Goal: Task Accomplishment & Management: Use online tool/utility

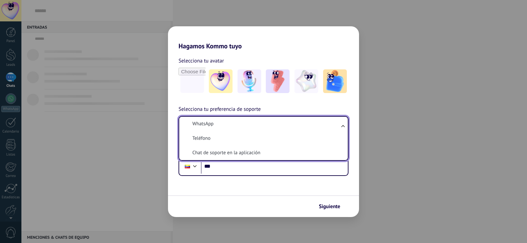
click at [336, 124] on li "WhatsApp" at bounding box center [262, 124] width 161 height 14
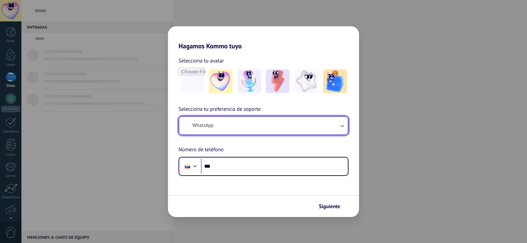
click at [311, 125] on button "WhatsApp" at bounding box center [263, 126] width 168 height 18
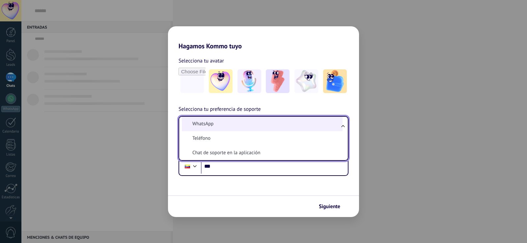
click at [273, 126] on li "WhatsApp" at bounding box center [262, 124] width 161 height 14
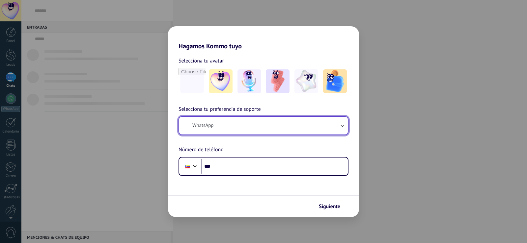
click at [245, 120] on button "WhatsApp" at bounding box center [263, 126] width 168 height 18
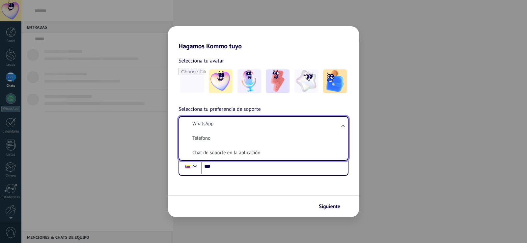
click at [245, 120] on li "WhatsApp" at bounding box center [262, 124] width 161 height 14
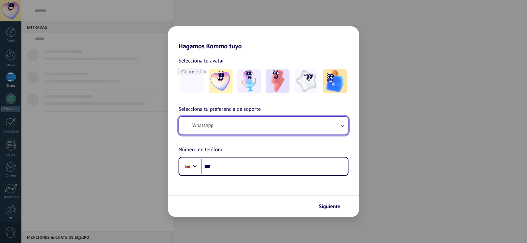
click at [245, 120] on button "WhatsApp" at bounding box center [263, 126] width 168 height 18
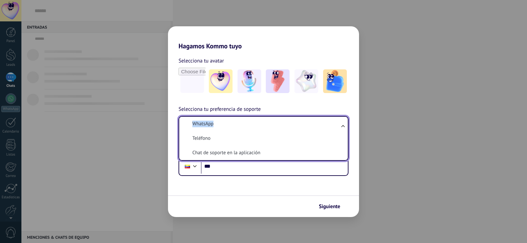
click at [245, 120] on li "WhatsApp" at bounding box center [262, 124] width 161 height 14
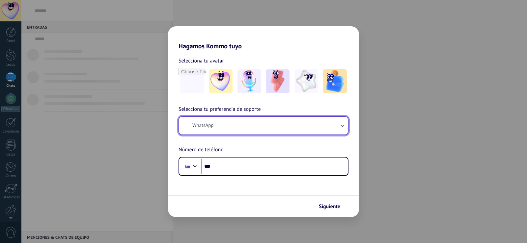
click at [245, 120] on button "WhatsApp" at bounding box center [263, 126] width 168 height 18
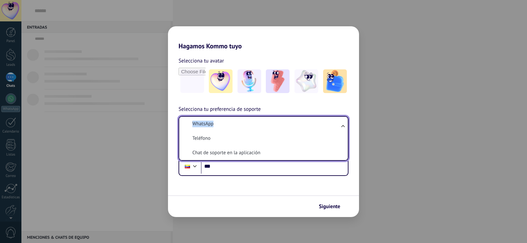
click at [245, 120] on li "WhatsApp" at bounding box center [262, 124] width 161 height 14
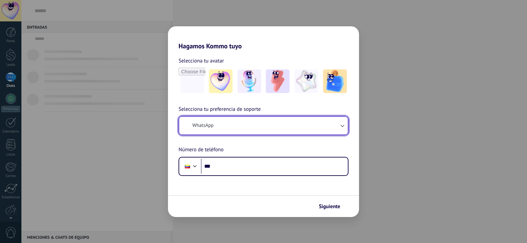
click at [245, 120] on button "WhatsApp" at bounding box center [263, 126] width 168 height 18
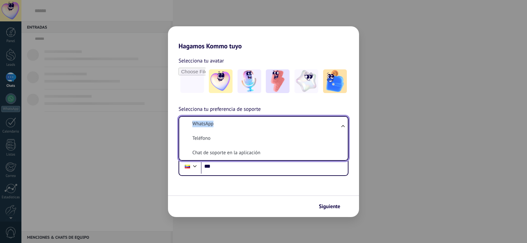
click at [245, 120] on li "WhatsApp" at bounding box center [262, 124] width 161 height 14
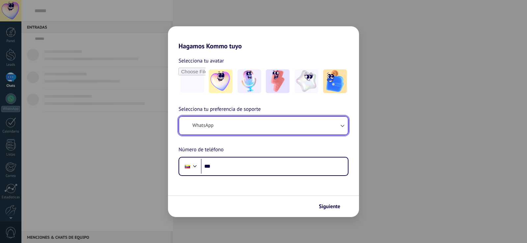
click at [245, 120] on button "WhatsApp" at bounding box center [263, 126] width 168 height 18
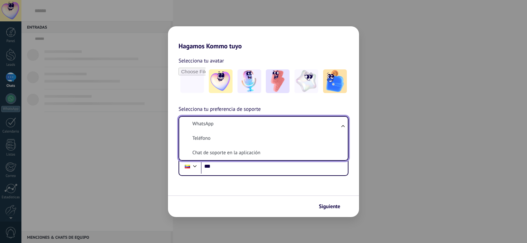
click at [245, 120] on li "WhatsApp" at bounding box center [262, 124] width 161 height 14
click at [245, 120] on button "WhatsApp" at bounding box center [263, 126] width 168 height 18
click at [245, 120] on li "WhatsApp" at bounding box center [262, 124] width 161 height 14
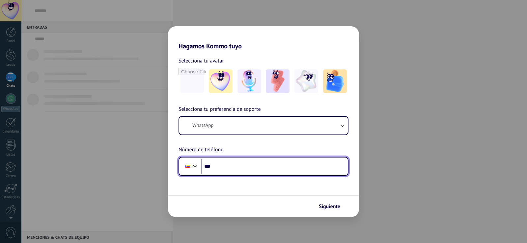
click at [238, 172] on input "***" at bounding box center [274, 166] width 147 height 15
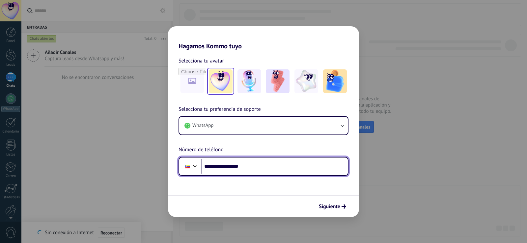
type input "**********"
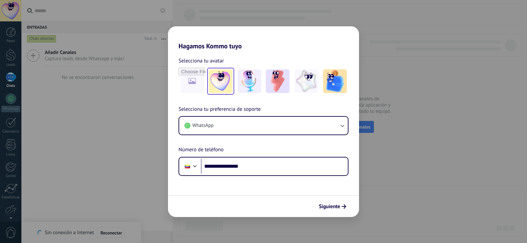
click at [225, 80] on img at bounding box center [221, 81] width 24 height 24
click at [324, 206] on span "Siguiente" at bounding box center [329, 206] width 21 height 5
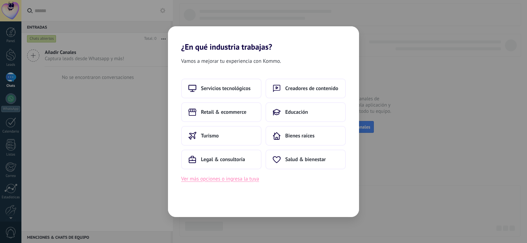
click at [253, 180] on button "Ver más opciones o ingresa la tuya" at bounding box center [220, 179] width 78 height 9
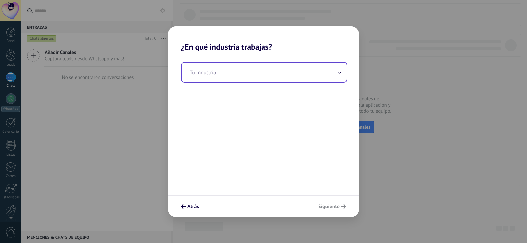
click at [255, 80] on input "text" at bounding box center [264, 72] width 165 height 19
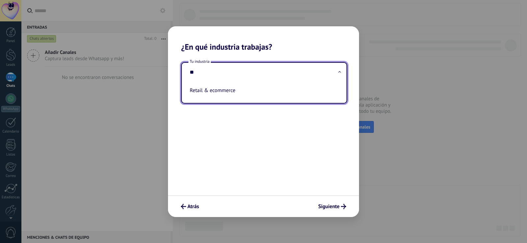
type input "*"
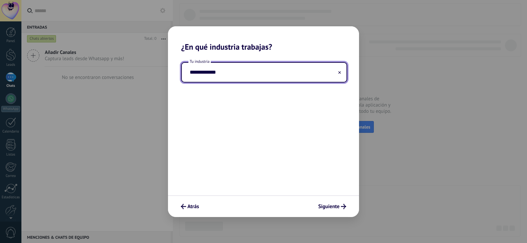
type input "**********"
click at [345, 196] on div "Atrás Siguiente" at bounding box center [263, 206] width 191 height 22
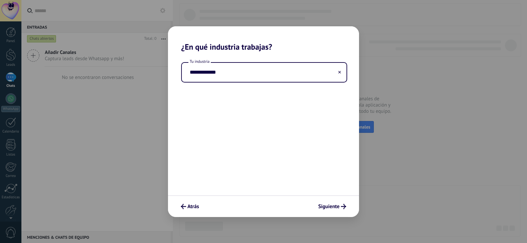
click at [335, 212] on div "Atrás Siguiente" at bounding box center [263, 206] width 191 height 22
click at [333, 211] on button "Siguiente" at bounding box center [332, 206] width 34 height 11
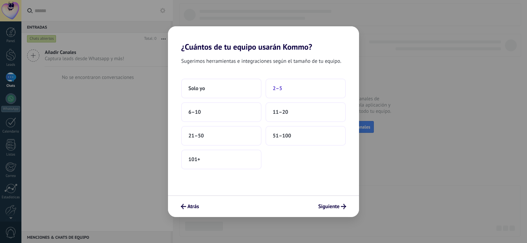
click at [305, 87] on button "2–5" at bounding box center [305, 89] width 80 height 20
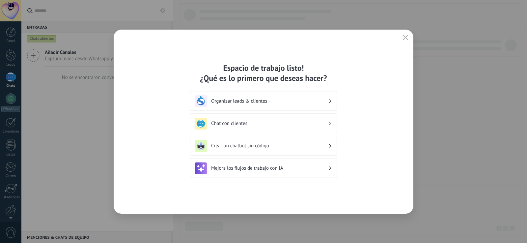
click at [284, 105] on div "Organizar leads & clientes" at bounding box center [263, 101] width 137 height 12
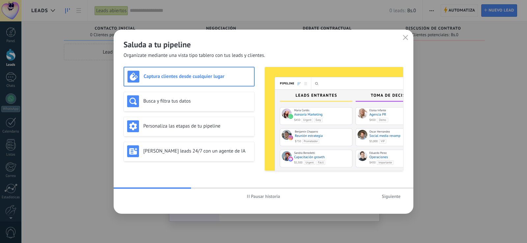
click at [260, 198] on span "Pausar historia" at bounding box center [265, 196] width 29 height 5
click at [260, 198] on span "Iniciar historia" at bounding box center [265, 196] width 28 height 5
click at [240, 78] on h3 "Captura clientes desde cualquier lugar" at bounding box center [196, 76] width 107 height 6
click at [388, 198] on span "Siguiente" at bounding box center [390, 196] width 19 height 5
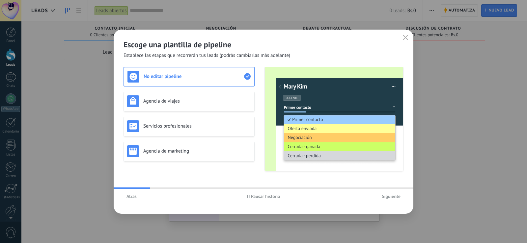
click at [254, 193] on button "Pausar historia" at bounding box center [263, 197] width 39 height 10
click at [245, 74] on icon at bounding box center [247, 76] width 7 height 7
click at [231, 95] on div "Agencia de viajes" at bounding box center [188, 102] width 131 height 20
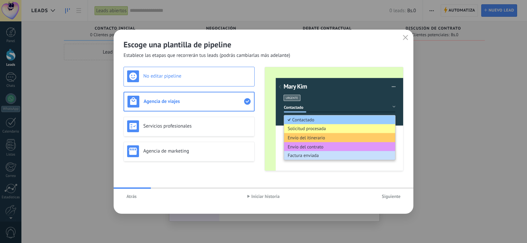
click at [226, 82] on div "No editar pipeline" at bounding box center [188, 77] width 131 height 20
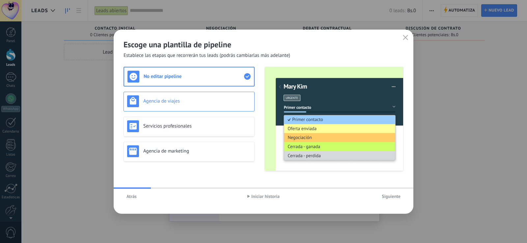
click at [226, 99] on h3 "Agencia de viajes" at bounding box center [197, 101] width 108 height 6
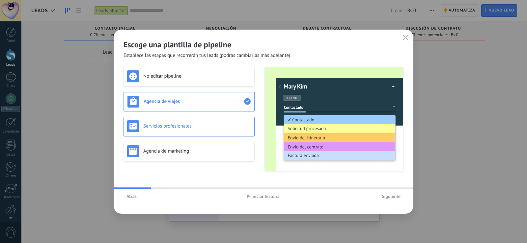
click at [223, 118] on div "Servicios profesionales" at bounding box center [188, 127] width 131 height 20
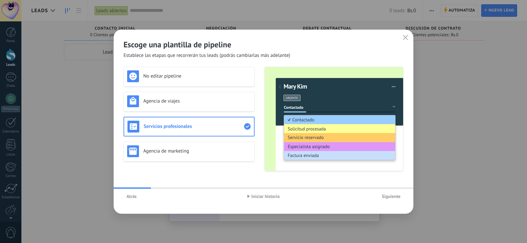
click at [220, 139] on div "No editar pipeline Agencia de viajes Servicios profesionales Agencia de marketi…" at bounding box center [188, 119] width 131 height 104
click at [218, 153] on h3 "Agencia de marketing" at bounding box center [197, 151] width 108 height 6
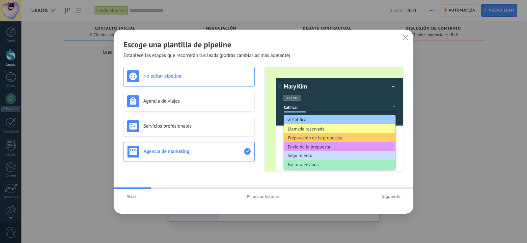
click at [216, 85] on div "No editar pipeline" at bounding box center [188, 77] width 131 height 20
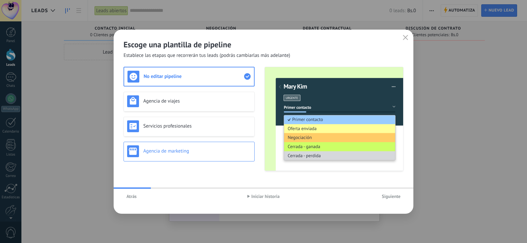
click at [168, 155] on div "Agencia de marketing" at bounding box center [189, 151] width 124 height 12
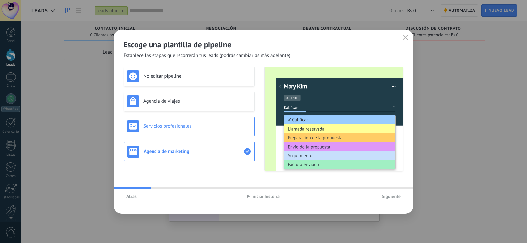
click at [169, 128] on h3 "Servicios profesionales" at bounding box center [197, 126] width 108 height 6
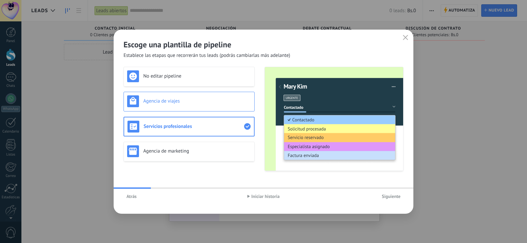
click at [170, 107] on div "Agencia de viajes" at bounding box center [188, 102] width 131 height 20
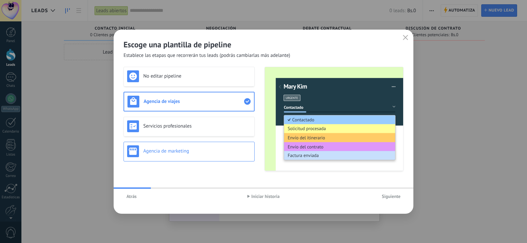
click at [179, 160] on div "Agencia de marketing" at bounding box center [188, 152] width 131 height 20
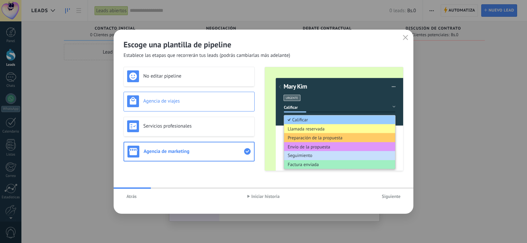
click at [186, 105] on div "Agencia de viajes" at bounding box center [189, 101] width 124 height 12
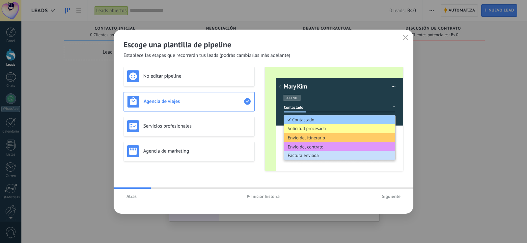
click at [390, 197] on span "Siguiente" at bounding box center [390, 196] width 19 height 5
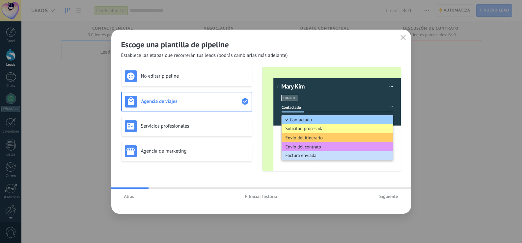
click at [258, 195] on span "Iniciar historia" at bounding box center [263, 196] width 28 height 5
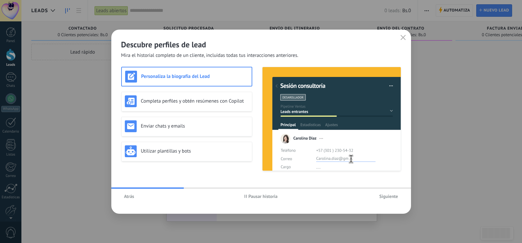
click at [210, 79] on h3 "Personaliza la biografía del Lead" at bounding box center [194, 76] width 107 height 6
click at [381, 198] on span "Siguiente" at bounding box center [388, 196] width 19 height 5
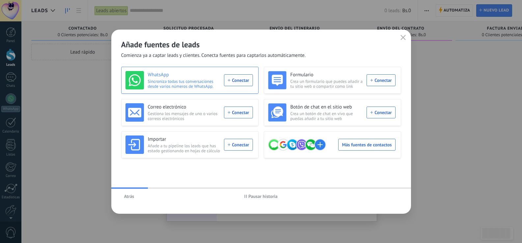
click at [247, 79] on div "WhatsApp Sincroniza todas tus conversaciones desde varios números de WhatsApp. …" at bounding box center [188, 80] width 127 height 18
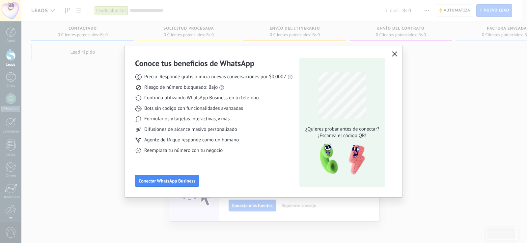
click at [398, 51] on button "button" at bounding box center [394, 54] width 9 height 9
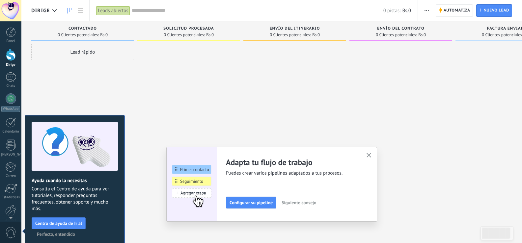
click at [371, 157] on icon "button" at bounding box center [368, 155] width 5 height 5
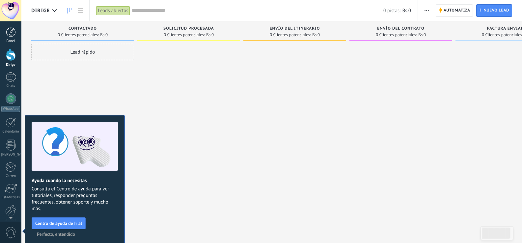
click at [11, 30] on div at bounding box center [11, 32] width 10 height 10
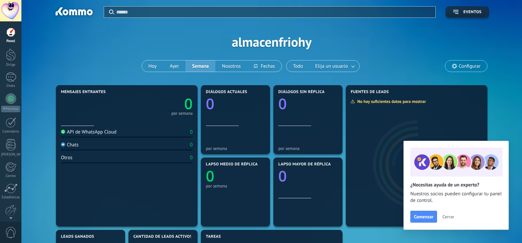
click at [446, 215] on span "Cerrar" at bounding box center [448, 217] width 12 height 5
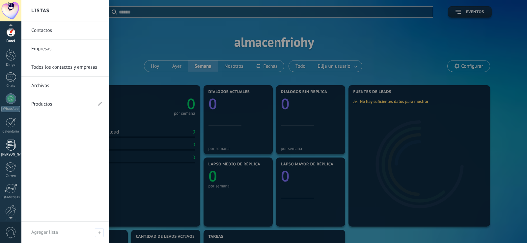
click at [4, 153] on div "Liza" at bounding box center [10, 155] width 19 height 4
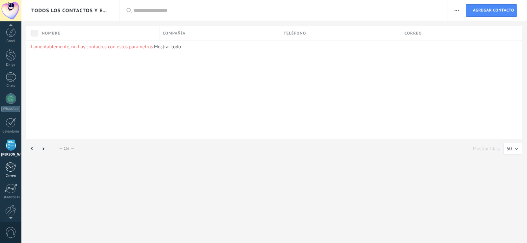
click at [9, 164] on div at bounding box center [10, 167] width 11 height 10
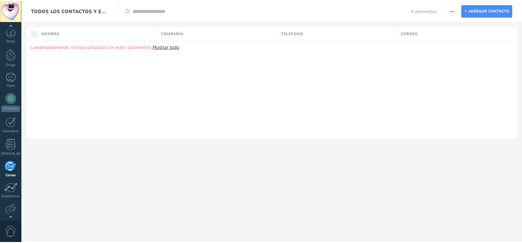
scroll to position [31, 0]
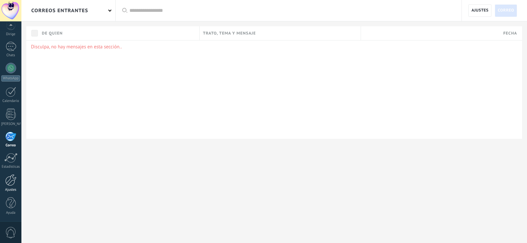
click at [12, 181] on div at bounding box center [10, 180] width 11 height 12
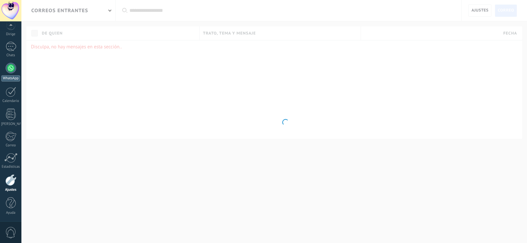
click at [12, 77] on font "WhatsApp" at bounding box center [10, 78] width 15 height 5
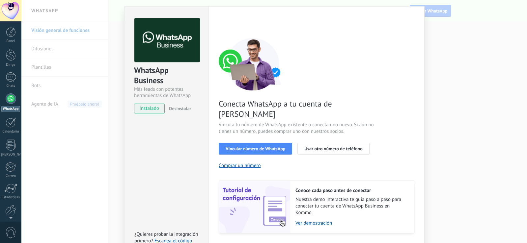
scroll to position [27, 0]
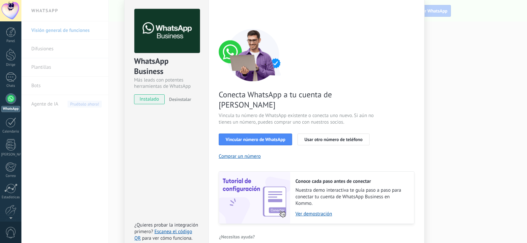
click at [474, 112] on div "WhatsApp Business Más leads con potentes herramientas de WhatsApp instalado Des…" at bounding box center [273, 121] width 505 height 243
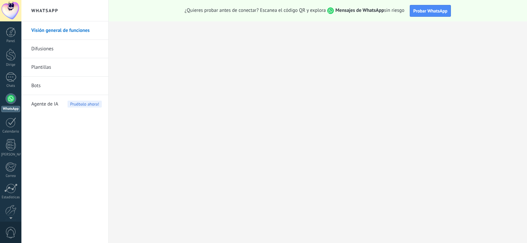
scroll to position [0, 0]
click at [416, 11] on span "Probar WhatsApp" at bounding box center [430, 11] width 34 height 6
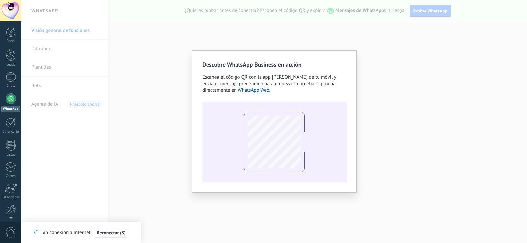
click at [162, 78] on div "Descubre WhatsApp Business en acción Escanea el código QR con la app de cámara …" at bounding box center [273, 121] width 505 height 243
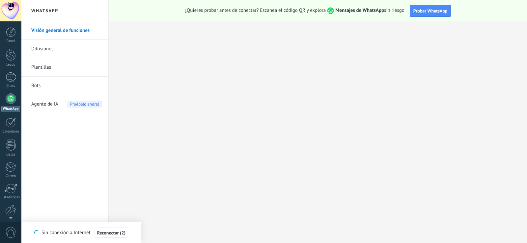
click at [42, 107] on span "Agente de IA" at bounding box center [44, 104] width 27 height 18
click at [7, 56] on div at bounding box center [11, 55] width 10 height 12
click at [11, 91] on div "Panel Leads Chats WhatsApp Clientes" at bounding box center [10, 139] width 21 height 225
click at [10, 81] on div at bounding box center [11, 77] width 11 height 10
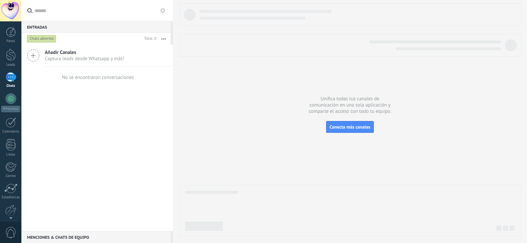
click at [101, 57] on span "Captura leads desde Whatsapp y más!" at bounding box center [84, 59] width 79 height 6
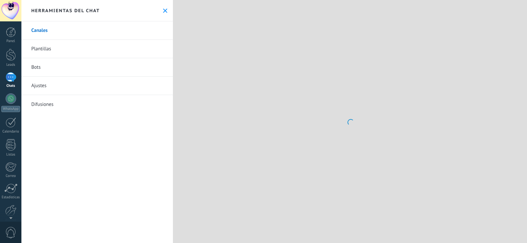
click at [35, 30] on link "Canales" at bounding box center [96, 30] width 151 height 18
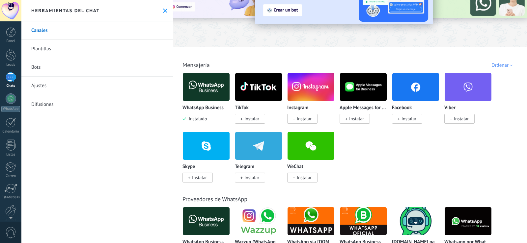
scroll to position [165, 0]
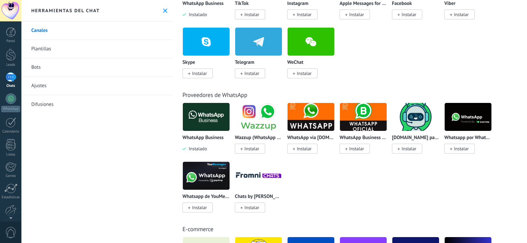
click at [319, 135] on div "WhatsApp via Radist.Online Instalar" at bounding box center [310, 127] width 47 height 49
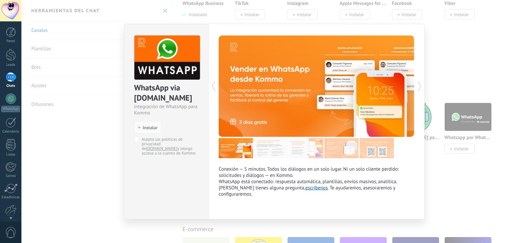
click at [418, 86] on icon at bounding box center [419, 86] width 7 height 13
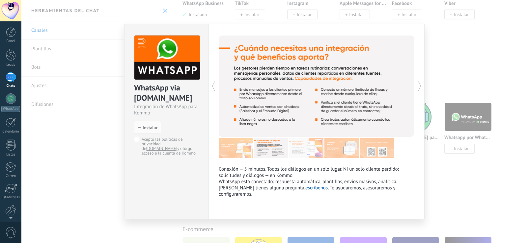
click at [418, 86] on icon at bounding box center [419, 86] width 7 height 13
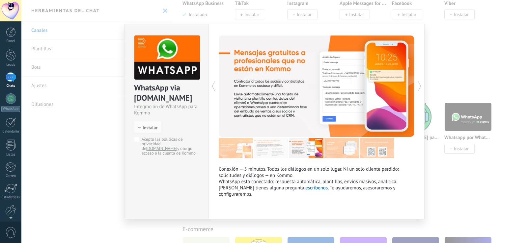
click at [418, 86] on icon at bounding box center [419, 86] width 7 height 13
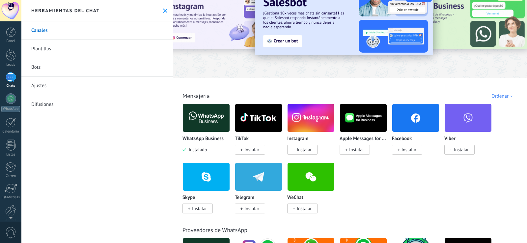
scroll to position [66, 0]
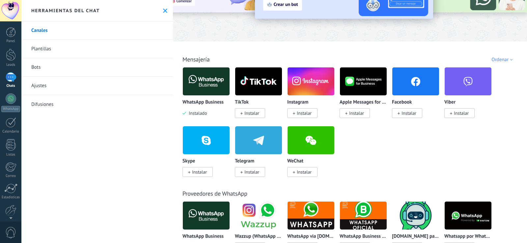
click at [496, 62] on div "Ordenar" at bounding box center [502, 60] width 23 height 6
click at [501, 59] on div "Ordenar" at bounding box center [502, 60] width 23 height 6
click at [431, 140] on div "WhatsApp Business Instalado TikTok Instalar Instagram Instalar Apple Messages f…" at bounding box center [353, 126] width 342 height 118
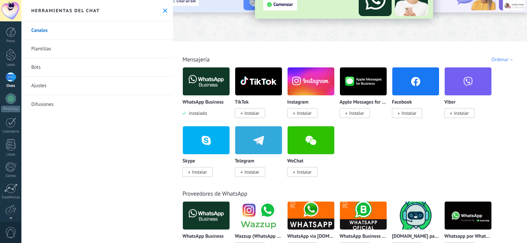
drag, startPoint x: 198, startPoint y: 112, endPoint x: 495, endPoint y: 161, distance: 300.9
click at [496, 161] on div "WhatsApp Business Instalado TikTok Instalar Instagram Instalar Apple Messages f…" at bounding box center [353, 126] width 342 height 118
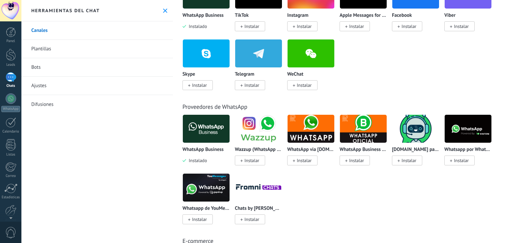
scroll to position [165, 0]
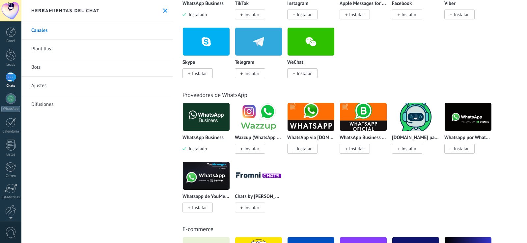
click at [310, 145] on span "Instalar" at bounding box center [302, 149] width 30 height 10
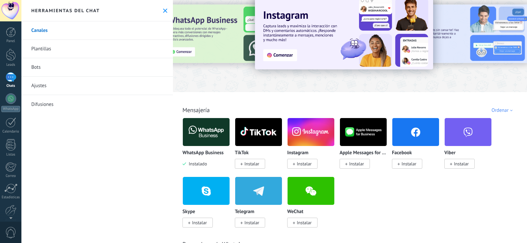
scroll to position [0, 0]
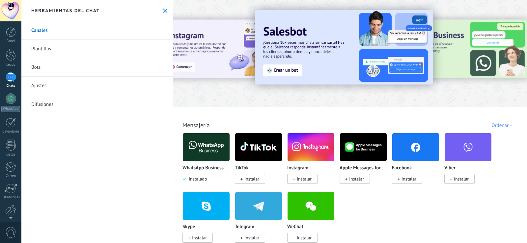
click at [63, 60] on link "Bots" at bounding box center [96, 67] width 151 height 18
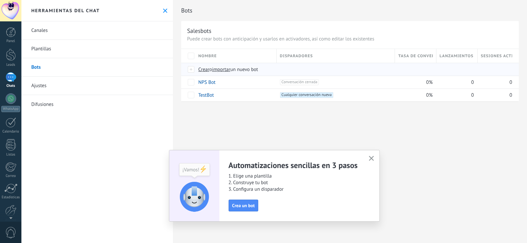
click at [208, 68] on span "Crear" at bounding box center [203, 69] width 11 height 6
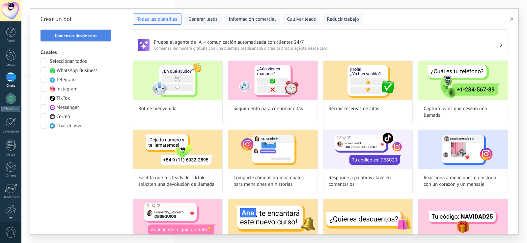
click at [68, 30] on button "Comenzar desde cero" at bounding box center [75, 36] width 70 height 12
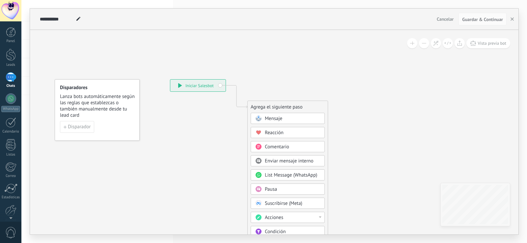
click at [269, 116] on span "Mensaje" at bounding box center [273, 119] width 17 height 6
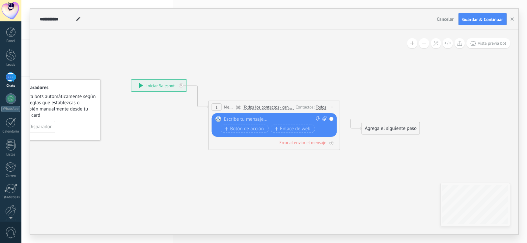
click at [264, 115] on div "Reemplazar Quitar Convertir a mensaje de voz Arrastre la imagen aquí para adjun…" at bounding box center [274, 125] width 125 height 24
click at [262, 117] on div at bounding box center [273, 119] width 98 height 7
paste div
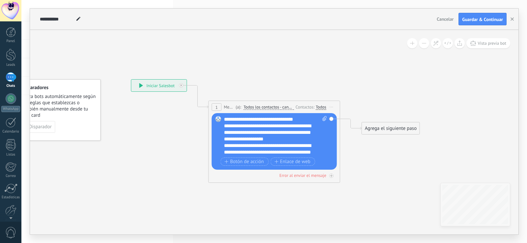
click at [288, 139] on div "**********" at bounding box center [269, 133] width 91 height 20
click at [375, 134] on div "Agrega el siguiente paso Mensaje Mensaje Mensaje Reacción Comentario Enviar men…" at bounding box center [390, 128] width 58 height 13
click at [375, 130] on div "Agrega el siguiente paso" at bounding box center [391, 128] width 58 height 11
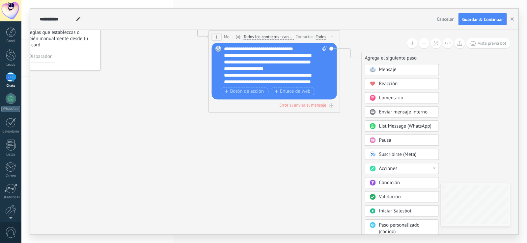
click at [407, 139] on div "Pausa" at bounding box center [406, 140] width 55 height 7
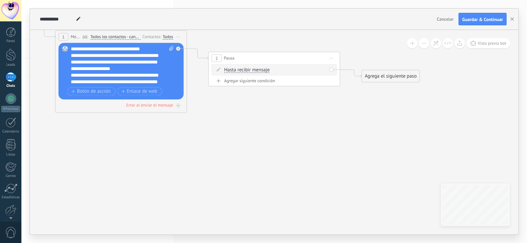
click at [400, 74] on div "Agrega el siguiente paso" at bounding box center [391, 76] width 58 height 11
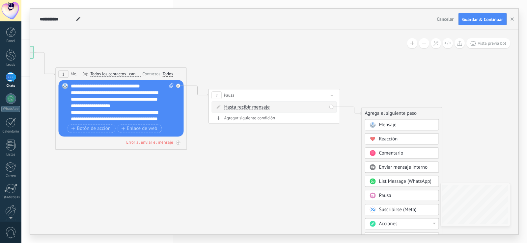
click at [388, 126] on span "Mensaje" at bounding box center [387, 125] width 17 height 6
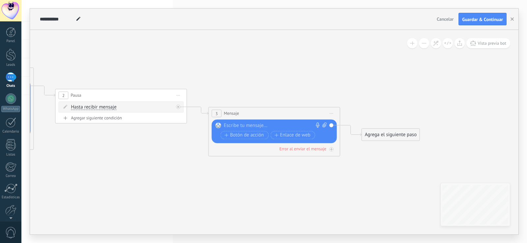
click at [280, 123] on div at bounding box center [273, 125] width 98 height 7
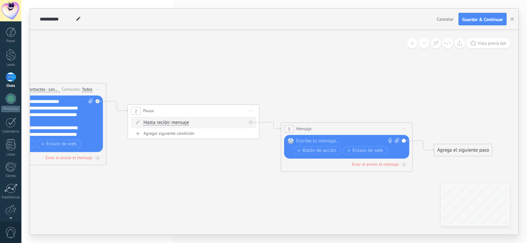
drag, startPoint x: 122, startPoint y: 164, endPoint x: 190, endPoint y: 187, distance: 71.6
click at [192, 199] on icon at bounding box center [183, 116] width 901 height 439
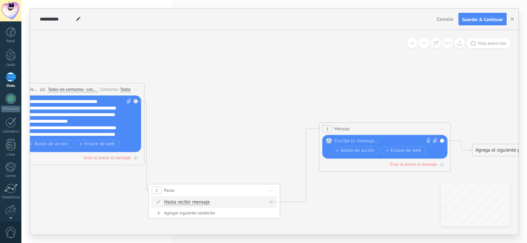
drag, startPoint x: 209, startPoint y: 114, endPoint x: 192, endPoint y: 194, distance: 81.5
click at [192, 194] on div "2 Pausa ***** Iniciar vista previa aquí Cambiar nombre Duplicar Borrar" at bounding box center [214, 190] width 131 height 12
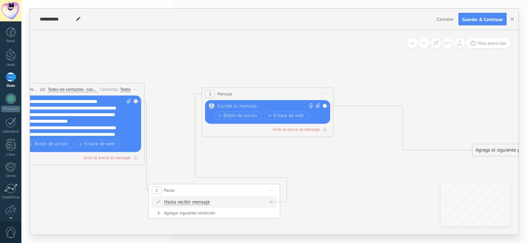
drag, startPoint x: 370, startPoint y: 124, endPoint x: 253, endPoint y: 89, distance: 121.9
click at [253, 89] on div "3 Mensaje ******* (a): Todos los contactos - canales seleccionados Todos los co…" at bounding box center [267, 94] width 131 height 12
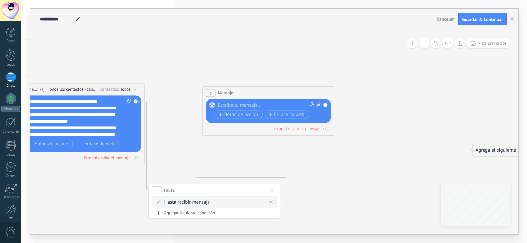
drag, startPoint x: 312, startPoint y: 202, endPoint x: 413, endPoint y: 189, distance: 101.8
click at [413, 189] on icon at bounding box center [221, 140] width 901 height 486
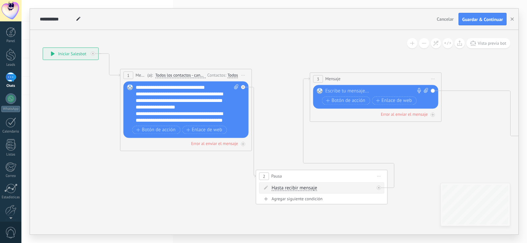
click at [80, 16] on span at bounding box center [78, 19] width 9 height 10
type input "******"
drag, startPoint x: 38, startPoint y: 58, endPoint x: 55, endPoint y: 65, distance: 18.5
click at [39, 58] on icon at bounding box center [328, 126] width 901 height 486
click at [177, 90] on div "**********" at bounding box center [187, 103] width 103 height 39
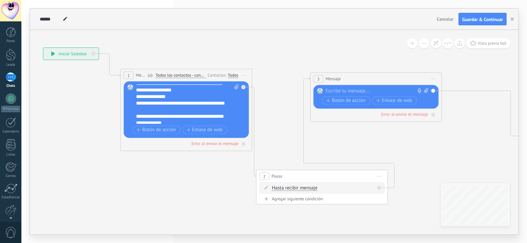
scroll to position [66, 0]
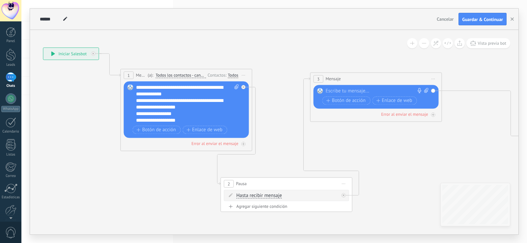
drag, startPoint x: 308, startPoint y: 179, endPoint x: 268, endPoint y: 186, distance: 41.0
click at [271, 188] on div "2 Pausa ***** Iniciar vista previa aquí Cambiar nombre Duplicar Borrar" at bounding box center [286, 184] width 131 height 12
click at [283, 183] on div "2 Pausa ***** Iniciar vista previa aquí Cambiar nombre Duplicar Borrar" at bounding box center [299, 184] width 131 height 12
drag, startPoint x: 287, startPoint y: 187, endPoint x: 237, endPoint y: 187, distance: 50.7
click at [237, 187] on div "2 Pausa ***** Iniciar vista previa aquí Cambiar nombre Duplicar Borrar" at bounding box center [248, 183] width 131 height 12
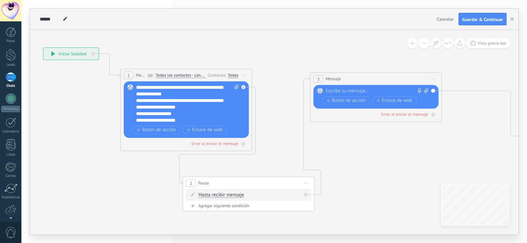
click at [359, 93] on div at bounding box center [374, 91] width 98 height 7
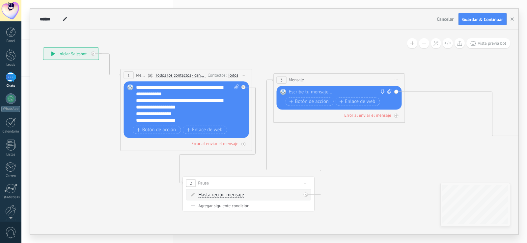
drag, startPoint x: 367, startPoint y: 74, endPoint x: 330, endPoint y: 75, distance: 36.9
click at [330, 75] on div "3 Mensaje ******* (a): Todos los contactos - canales seleccionados Todos los co…" at bounding box center [338, 80] width 131 height 12
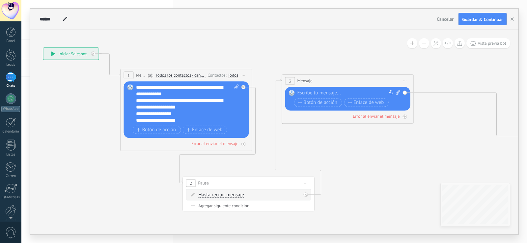
drag, startPoint x: 334, startPoint y: 76, endPoint x: 348, endPoint y: 78, distance: 14.6
click at [348, 78] on div "3 Mensaje ******* (a): Todos los contactos - canales seleccionados Todos los co…" at bounding box center [347, 81] width 131 height 12
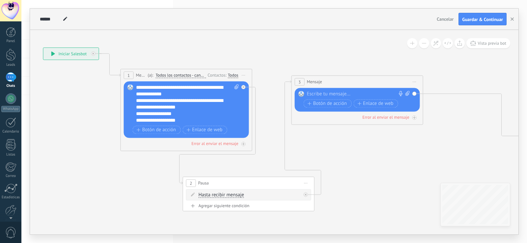
click at [346, 91] on div at bounding box center [356, 94] width 98 height 7
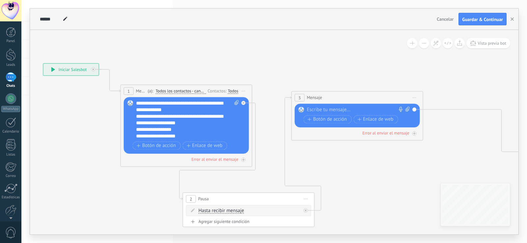
drag, startPoint x: 109, startPoint y: 70, endPoint x: 112, endPoint y: 54, distance: 16.3
click at [112, 54] on icon at bounding box center [329, 145] width 901 height 493
click at [107, 73] on icon at bounding box center [109, 80] width 21 height 23
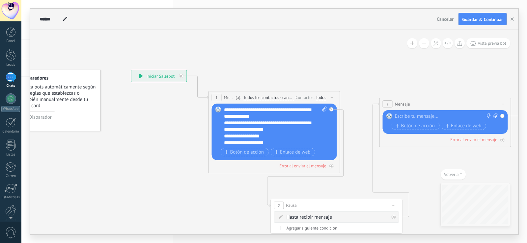
click at [145, 77] on div "**********" at bounding box center [158, 76] width 55 height 12
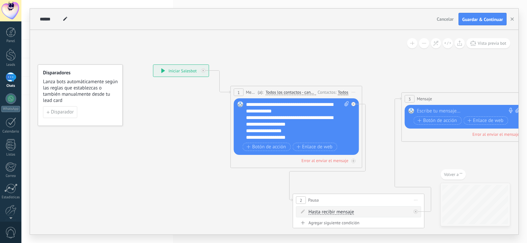
drag, startPoint x: 138, startPoint y: 149, endPoint x: 157, endPoint y: 139, distance: 21.9
click at [154, 144] on icon at bounding box center [438, 146] width 901 height 493
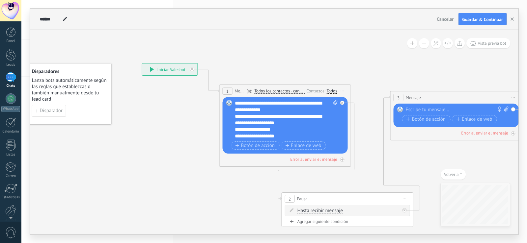
drag, startPoint x: 159, startPoint y: 139, endPoint x: 134, endPoint y: 133, distance: 26.1
click at [134, 133] on icon at bounding box center [427, 145] width 901 height 493
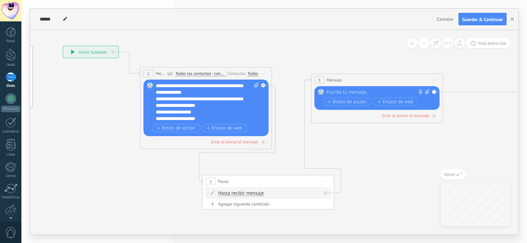
drag, startPoint x: 157, startPoint y: 111, endPoint x: 68, endPoint y: 94, distance: 90.2
click at [68, 94] on icon at bounding box center [348, 127] width 901 height 493
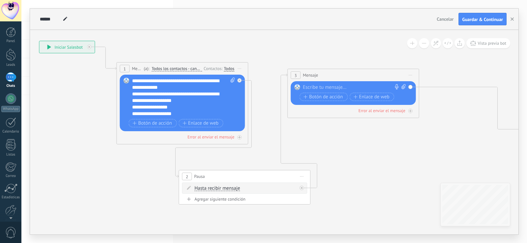
click at [324, 88] on div at bounding box center [352, 87] width 98 height 7
click at [352, 78] on div "3 Mensaje ******* (a): Todos los contactos - canales seleccionados Todos los co…" at bounding box center [353, 75] width 131 height 12
drag, startPoint x: 352, startPoint y: 78, endPoint x: 336, endPoint y: 166, distance: 89.3
click at [326, 160] on icon at bounding box center [325, 122] width 901 height 493
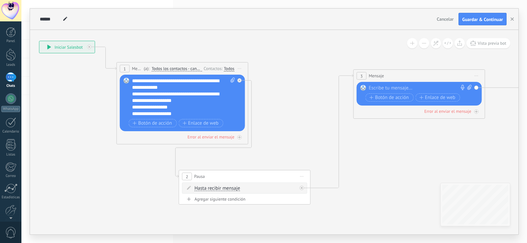
drag, startPoint x: 345, startPoint y: 71, endPoint x: 421, endPoint y: 74, distance: 76.4
click at [428, 72] on div "3 Mensaje ******* (a): Todos los contactos - canales seleccionados Todos los co…" at bounding box center [418, 76] width 131 height 12
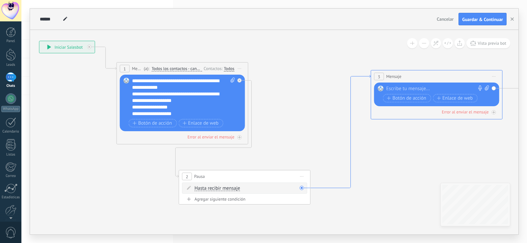
click at [352, 106] on icon at bounding box center [340, 131] width 60 height 113
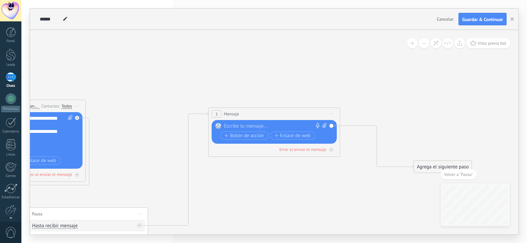
click at [334, 111] on span "Iniciar vista previa aquí Cambiar nombre Duplicar [GEOGRAPHIC_DATA]" at bounding box center [331, 114] width 11 height 10
click at [357, 154] on div "Borrar" at bounding box center [361, 156] width 65 height 11
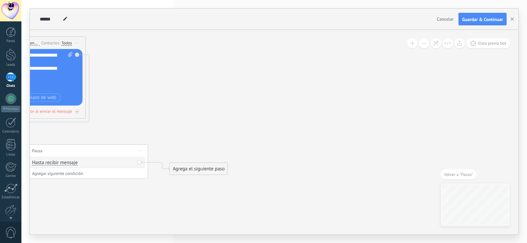
click at [221, 166] on div "Agrega el siguiente paso" at bounding box center [199, 169] width 58 height 11
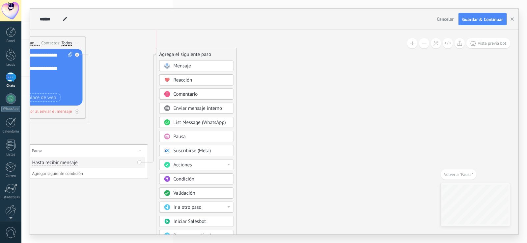
drag, startPoint x: 216, startPoint y: 167, endPoint x: 198, endPoint y: 42, distance: 126.0
click at [198, 49] on div "Agrega el siguiente paso" at bounding box center [196, 54] width 80 height 11
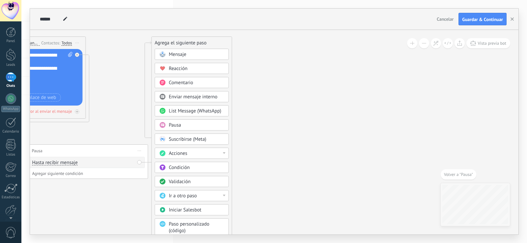
click at [200, 172] on div "Condición" at bounding box center [192, 167] width 74 height 11
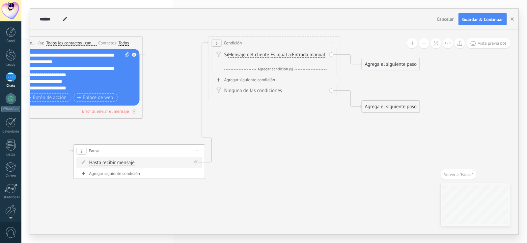
click at [269, 76] on div "Si Mensaje del cliente Mensaje del cliente Comentario del cliente El cliente Có…" at bounding box center [274, 63] width 125 height 28
click at [265, 79] on div "Agregar siguiente condición" at bounding box center [274, 80] width 125 height 6
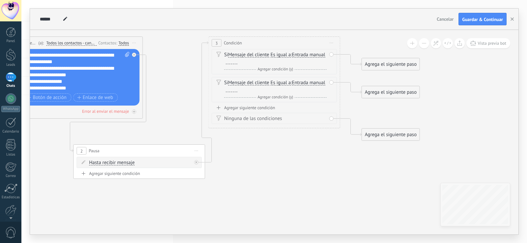
click at [333, 43] on icon at bounding box center [331, 43] width 3 height 1
click at [339, 81] on div "Borrar" at bounding box center [361, 85] width 65 height 11
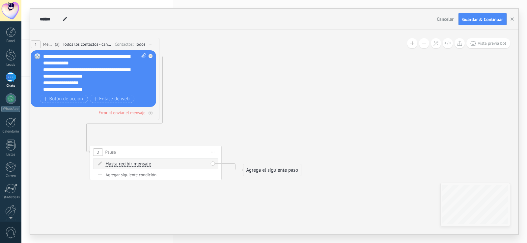
drag, startPoint x: 180, startPoint y: 66, endPoint x: 212, endPoint y: 67, distance: 32.3
click at [212, 67] on icon at bounding box center [114, 98] width 657 height 493
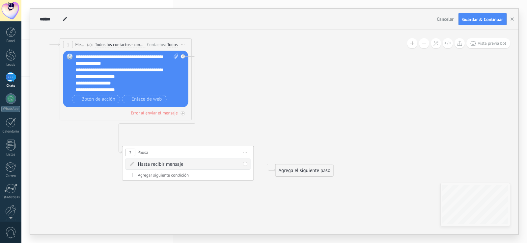
click at [283, 169] on div "Agrega el siguiente paso" at bounding box center [304, 170] width 58 height 11
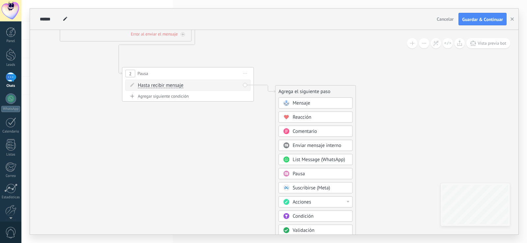
click at [316, 216] on div "Condición" at bounding box center [320, 216] width 55 height 7
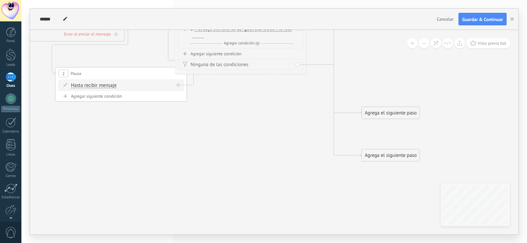
drag, startPoint x: 295, startPoint y: 88, endPoint x: 255, endPoint y: 20, distance: 78.4
click at [256, 9] on div "**********" at bounding box center [274, 122] width 488 height 226
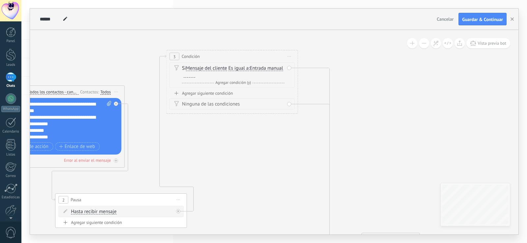
drag, startPoint x: 246, startPoint y: 140, endPoint x: 243, endPoint y: 57, distance: 83.0
click at [243, 57] on div "3 Condición ********* Iniciar vista previa aquí Cambiar nombre Duplicar Borrar" at bounding box center [232, 56] width 131 height 12
click at [195, 74] on div at bounding box center [190, 74] width 12 height 5
click at [290, 57] on span "Iniciar vista previa aquí Cambiar nombre Duplicar [GEOGRAPHIC_DATA]" at bounding box center [289, 57] width 11 height 10
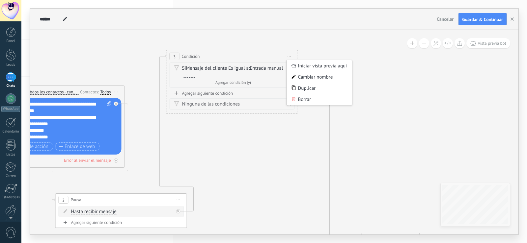
click at [195, 74] on div at bounding box center [190, 74] width 12 height 5
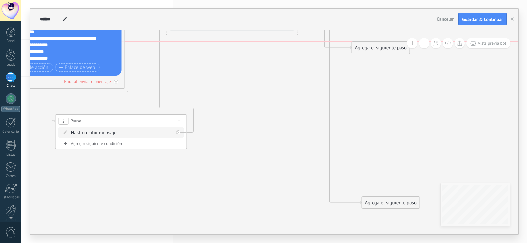
drag, startPoint x: 406, startPoint y: 161, endPoint x: 397, endPoint y: 46, distance: 115.6
click at [397, 46] on div "Agrega el siguiente paso" at bounding box center [381, 47] width 58 height 11
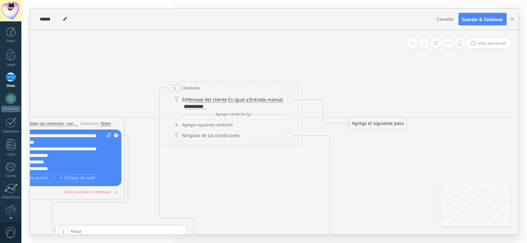
drag, startPoint x: 378, startPoint y: 160, endPoint x: 373, endPoint y: 87, distance: 72.6
click at [373, 118] on div "Agrega el siguiente paso" at bounding box center [378, 123] width 58 height 11
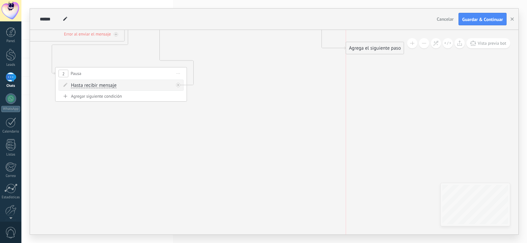
drag, startPoint x: 388, startPoint y: 157, endPoint x: 373, endPoint y: 30, distance: 127.9
click at [373, 30] on div "**********" at bounding box center [274, 122] width 488 height 226
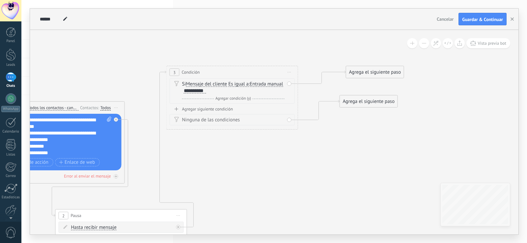
drag, startPoint x: 364, startPoint y: 171, endPoint x: 357, endPoint y: 102, distance: 69.4
click at [357, 102] on div "Agrega el siguiente paso" at bounding box center [369, 101] width 58 height 11
click at [399, 71] on div "Agrega el siguiente paso" at bounding box center [375, 72] width 58 height 11
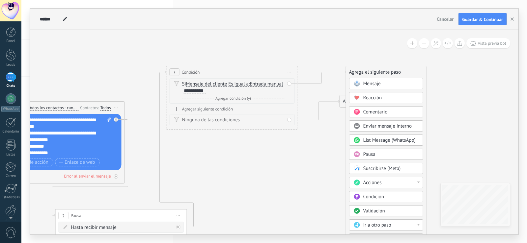
click at [387, 82] on div "Mensaje" at bounding box center [390, 84] width 55 height 7
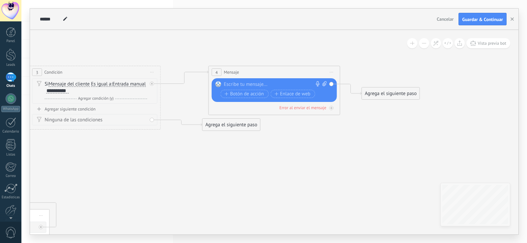
click at [271, 84] on div at bounding box center [273, 84] width 98 height 7
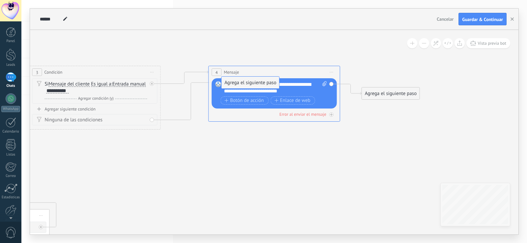
drag, startPoint x: 237, startPoint y: 125, endPoint x: 257, endPoint y: 84, distance: 45.2
click at [67, 131] on icon at bounding box center [88, 154] width 948 height 507
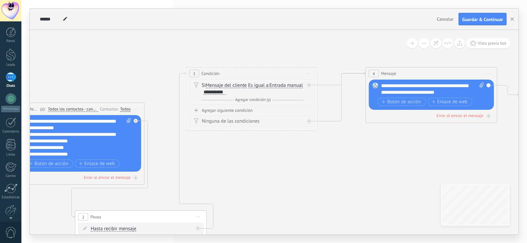
drag, startPoint x: 109, startPoint y: 180, endPoint x: 236, endPoint y: 182, distance: 126.7
click at [236, 182] on icon at bounding box center [245, 156] width 948 height 507
click at [197, 111] on icon at bounding box center [196, 111] width 4 height 4
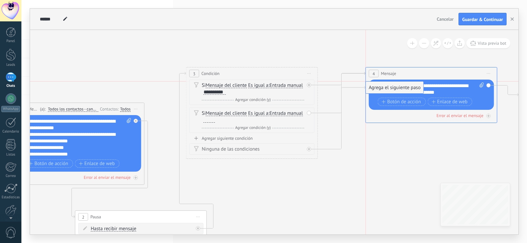
drag, startPoint x: 363, startPoint y: 133, endPoint x: 391, endPoint y: 83, distance: 56.9
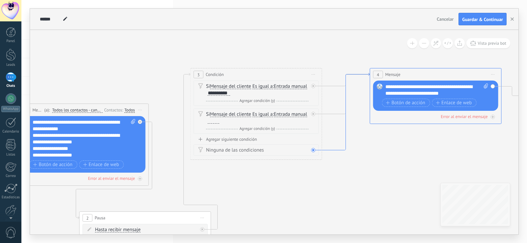
drag, startPoint x: 341, startPoint y: 132, endPoint x: 345, endPoint y: 133, distance: 4.4
click at [345, 133] on icon at bounding box center [346, 111] width 48 height 77
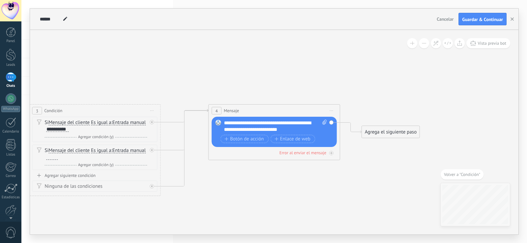
click at [152, 185] on div at bounding box center [152, 186] width 4 height 4
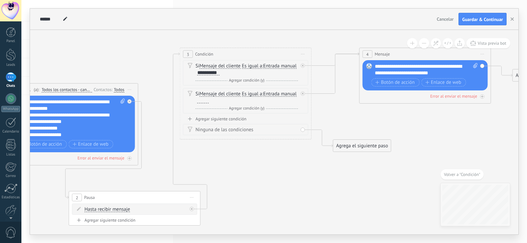
drag, startPoint x: 349, startPoint y: 184, endPoint x: 387, endPoint y: 106, distance: 86.7
click at [387, 106] on icon at bounding box center [239, 136] width 948 height 507
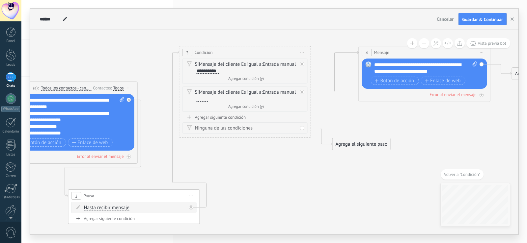
click at [220, 117] on div "Agregar siguiente condición" at bounding box center [244, 118] width 125 height 6
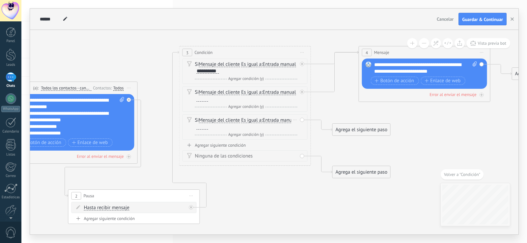
click at [208, 125] on div at bounding box center [202, 126] width 12 height 5
click at [208, 99] on div at bounding box center [202, 98] width 12 height 5
click at [208, 127] on div at bounding box center [202, 126] width 12 height 5
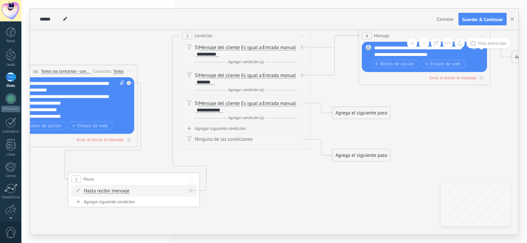
drag, startPoint x: 415, startPoint y: 138, endPoint x: 415, endPoint y: 121, distance: 16.8
click at [415, 121] on icon at bounding box center [238, 118] width 948 height 507
drag, startPoint x: 247, startPoint y: 82, endPoint x: 185, endPoint y: 81, distance: 62.5
click at [185, 81] on div "Si Mensaje del cliente Mensaje del cliente Comentario del cliente El cliente Có…" at bounding box center [244, 82] width 125 height 25
click at [228, 129] on div "Agregar siguiente condición" at bounding box center [244, 129] width 125 height 6
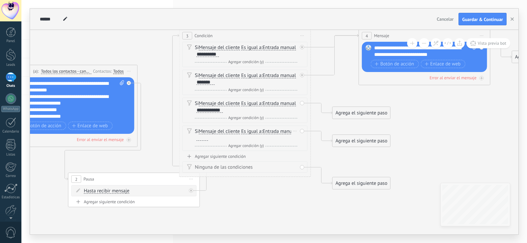
click at [208, 139] on div at bounding box center [202, 138] width 12 height 5
click at [237, 156] on div "Agregar siguiente condición" at bounding box center [244, 157] width 125 height 6
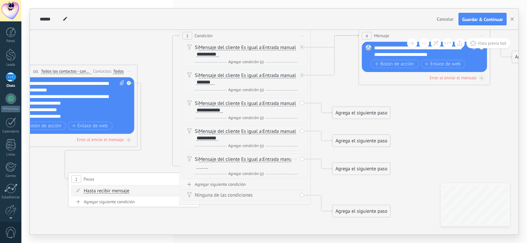
click at [208, 166] on div at bounding box center [202, 166] width 12 height 5
click at [358, 118] on div "Agrega el siguiente paso Mensaje Mensaje Mensaje Reacción Comentario Enviar men…" at bounding box center [361, 113] width 58 height 13
click at [359, 112] on div "Agrega el siguiente paso" at bounding box center [361, 113] width 58 height 11
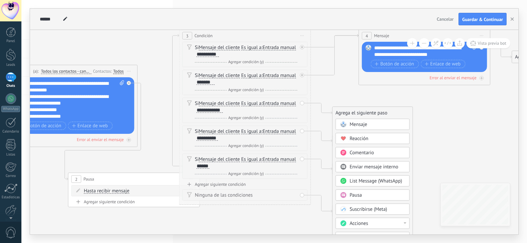
click at [365, 124] on span "Mensaje" at bounding box center [357, 124] width 17 height 6
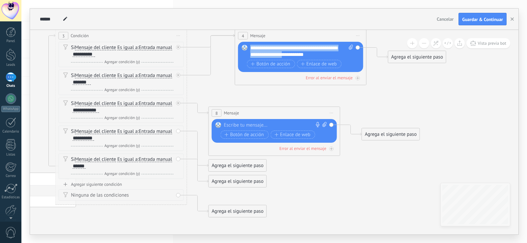
drag, startPoint x: 297, startPoint y: 53, endPoint x: 246, endPoint y: 43, distance: 51.8
click at [246, 43] on div "Reemplazar Quitar Convertir a mensaje de voz Arrastre la imagen aquí para adjun…" at bounding box center [300, 57] width 125 height 30
copy div "**********"
click at [235, 128] on div at bounding box center [273, 125] width 98 height 7
paste div
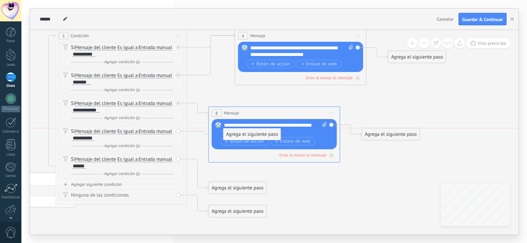
drag, startPoint x: 217, startPoint y: 174, endPoint x: 232, endPoint y: 136, distance: 40.8
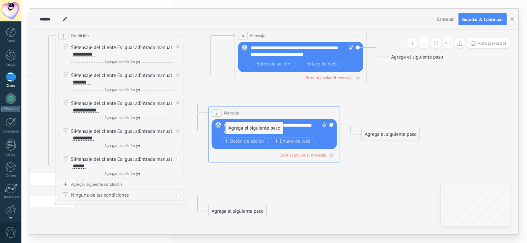
drag, startPoint x: 225, startPoint y: 188, endPoint x: 242, endPoint y: 128, distance: 62.2
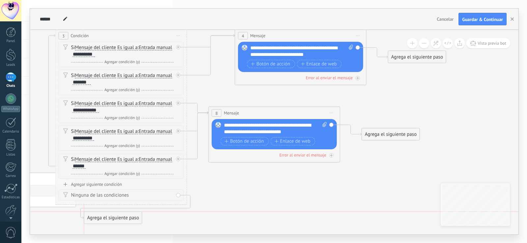
drag, startPoint x: 235, startPoint y: 213, endPoint x: 112, endPoint y: 220, distance: 123.6
click at [112, 220] on div "Agrega el siguiente paso" at bounding box center [113, 218] width 58 height 11
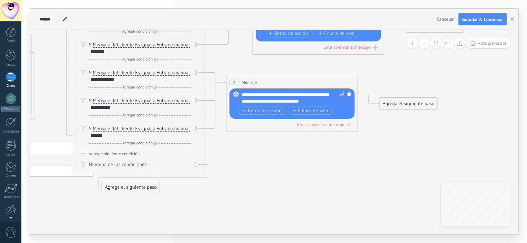
drag, startPoint x: 248, startPoint y: 193, endPoint x: 265, endPoint y: 163, distance: 35.1
click at [265, 163] on icon at bounding box center [132, 96] width 948 height 524
click at [122, 156] on div "Agregar siguiente condición" at bounding box center [138, 154] width 125 height 6
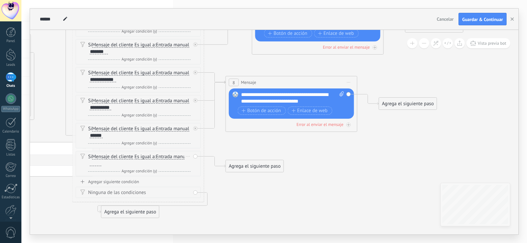
click at [101, 164] on div at bounding box center [96, 163] width 12 height 5
drag, startPoint x: 257, startPoint y: 166, endPoint x: 269, endPoint y: 96, distance: 71.1
click at [126, 177] on div "Si Mensaje del cliente Mensaje del cliente Comentario del cliente El cliente Có…" at bounding box center [138, 95] width 125 height 168
click at [126, 180] on div "Agregar siguiente condición" at bounding box center [138, 182] width 125 height 6
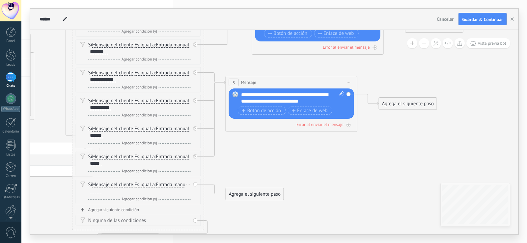
click at [101, 192] on div at bounding box center [96, 191] width 12 height 5
drag, startPoint x: 263, startPoint y: 192, endPoint x: 282, endPoint y: 97, distance: 96.4
click at [123, 208] on div "Agregar siguiente condición" at bounding box center [138, 210] width 125 height 6
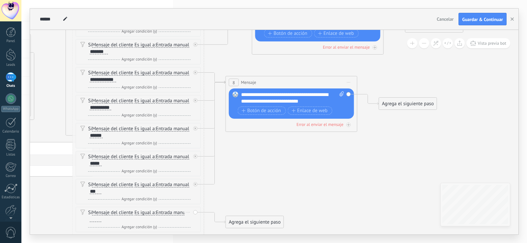
click at [101, 219] on div at bounding box center [96, 219] width 12 height 5
drag, startPoint x: 254, startPoint y: 220, endPoint x: 267, endPoint y: 94, distance: 126.1
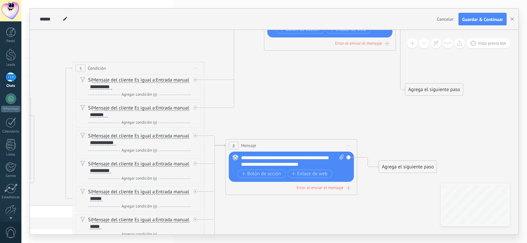
drag, startPoint x: 303, startPoint y: 45, endPoint x: 314, endPoint y: 1, distance: 45.2
click at [314, 1] on div "**********" at bounding box center [273, 121] width 505 height 243
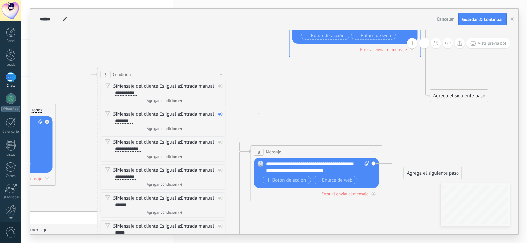
drag, startPoint x: 232, startPoint y: 106, endPoint x: 256, endPoint y: 112, distance: 24.5
click at [256, 112] on icon at bounding box center [259, 60] width 60 height 108
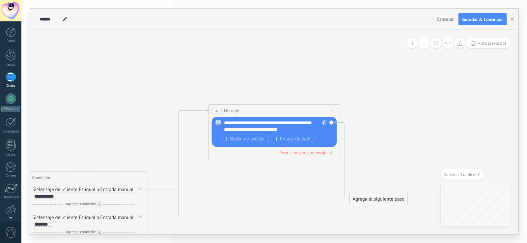
click at [217, 109] on span "4" at bounding box center [216, 111] width 2 height 6
click at [205, 109] on icon at bounding box center [178, 163] width 60 height 108
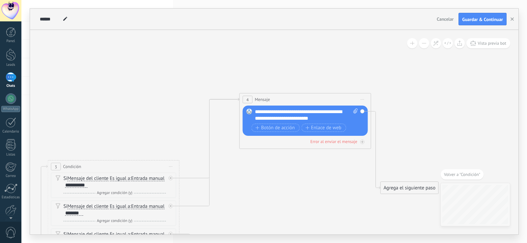
drag, startPoint x: 268, startPoint y: 183, endPoint x: 300, endPoint y: 169, distance: 35.4
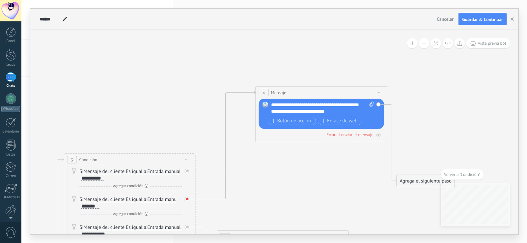
click at [186, 199] on icon at bounding box center [187, 199] width 2 height 2
drag, startPoint x: 239, startPoint y: 204, endPoint x: 264, endPoint y: 203, distance: 25.0
click at [264, 203] on div "Agrega el siguiente paso" at bounding box center [268, 205] width 58 height 11
click at [264, 203] on div "Agrega el siguiente paso" at bounding box center [271, 205] width 58 height 11
click at [270, 215] on span "Mensaje" at bounding box center [267, 217] width 17 height 6
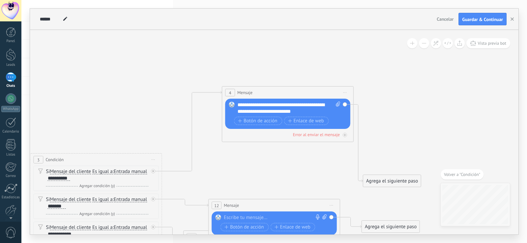
click at [246, 216] on div at bounding box center [273, 218] width 98 height 7
paste div
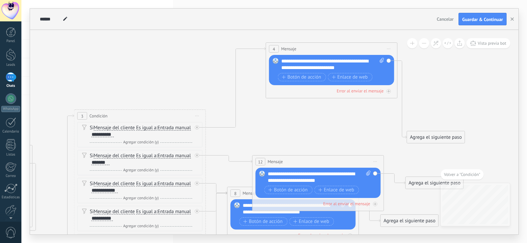
drag, startPoint x: 263, startPoint y: 185, endPoint x: 306, endPoint y: 142, distance: 61.0
click at [306, 142] on icon at bounding box center [133, 207] width 948 height 659
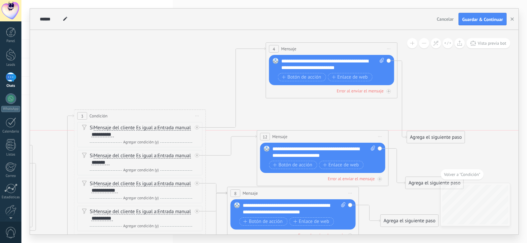
drag, startPoint x: 308, startPoint y: 155, endPoint x: 309, endPoint y: 132, distance: 23.4
click at [309, 132] on div "12 Mensaje ******* (a): Todos los contactos - canales seleccionados Todos los c…" at bounding box center [322, 137] width 131 height 12
drag, startPoint x: 451, startPoint y: 140, endPoint x: 467, endPoint y: 91, distance: 51.2
click at [467, 91] on div "Agrega el siguiente paso" at bounding box center [453, 91] width 58 height 11
drag, startPoint x: 417, startPoint y: 179, endPoint x: 453, endPoint y: 130, distance: 61.3
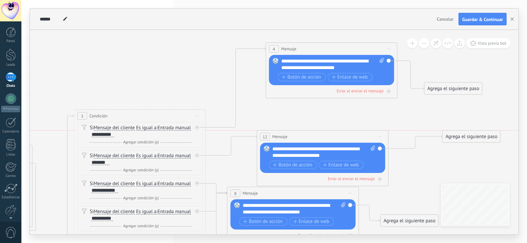
drag, startPoint x: 428, startPoint y: 216, endPoint x: 484, endPoint y: 167, distance: 74.6
click at [484, 167] on div "Agrega el siguiente paso" at bounding box center [465, 171] width 58 height 11
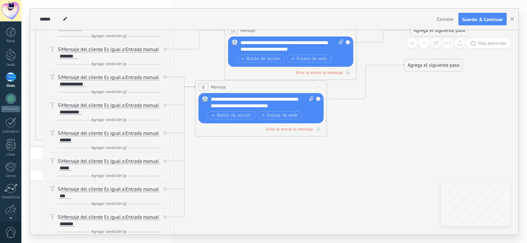
drag, startPoint x: 410, startPoint y: 209, endPoint x: 362, endPoint y: 60, distance: 156.6
click at [362, 60] on icon at bounding box center [118, 101] width 983 height 659
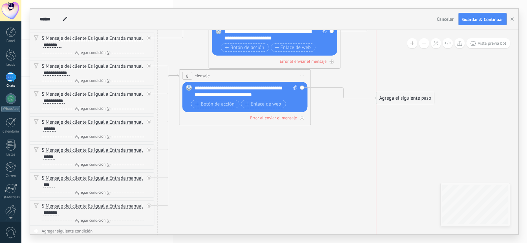
drag, startPoint x: 415, startPoint y: 57, endPoint x: 400, endPoint y: 101, distance: 46.6
click at [400, 101] on div "Agrega el siguiente paso" at bounding box center [405, 98] width 58 height 11
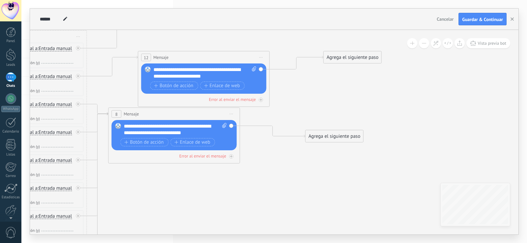
drag, startPoint x: 328, startPoint y: 166, endPoint x: 260, endPoint y: 210, distance: 81.4
click at [260, 210] on icon at bounding box center [31, 135] width 983 height 672
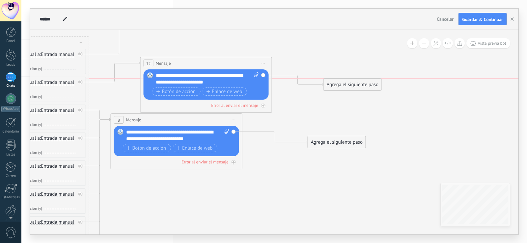
drag, startPoint x: 363, startPoint y: 60, endPoint x: 359, endPoint y: 81, distance: 21.4
click at [359, 81] on div "Agrega el siguiente paso" at bounding box center [352, 84] width 58 height 11
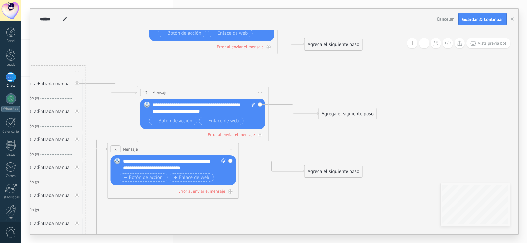
drag, startPoint x: 292, startPoint y: 171, endPoint x: 291, endPoint y: 187, distance: 16.5
click at [291, 187] on icon at bounding box center [29, 170] width 980 height 672
click at [331, 47] on div "Agrega el siguiente paso" at bounding box center [333, 44] width 58 height 11
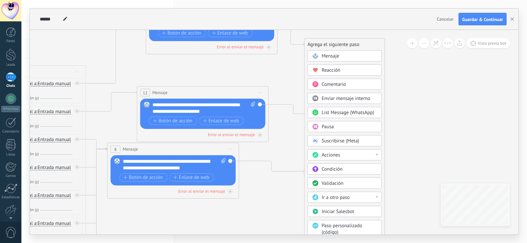
click at [289, 72] on icon at bounding box center [29, 170] width 980 height 672
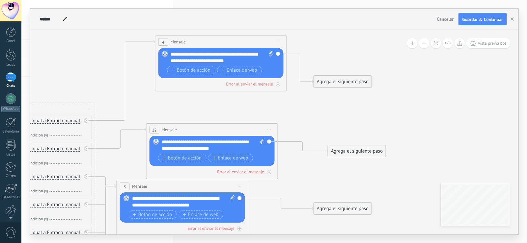
drag, startPoint x: 289, startPoint y: 72, endPoint x: 298, endPoint y: 122, distance: 51.2
click at [298, 122] on icon at bounding box center [39, 207] width 980 height 672
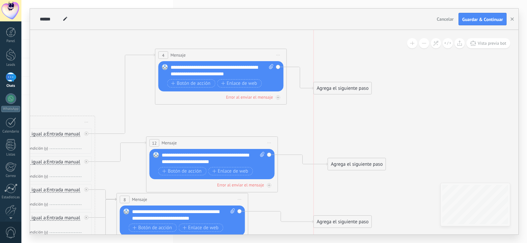
drag, startPoint x: 339, startPoint y: 92, endPoint x: 338, endPoint y: 86, distance: 6.8
click at [338, 86] on div "Agrega el siguiente paso" at bounding box center [343, 88] width 58 height 11
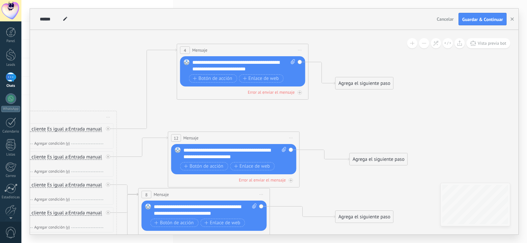
drag, startPoint x: 158, startPoint y: 96, endPoint x: 198, endPoint y: 103, distance: 40.7
click at [198, 103] on icon at bounding box center [59, 215] width 979 height 672
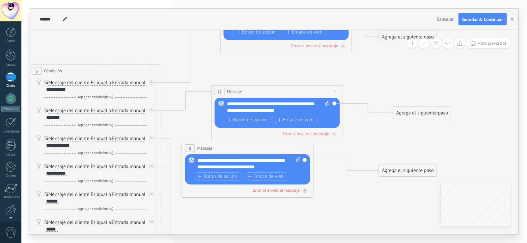
drag, startPoint x: 204, startPoint y: 72, endPoint x: 208, endPoint y: 60, distance: 12.5
click at [208, 60] on icon at bounding box center [103, 169] width 979 height 672
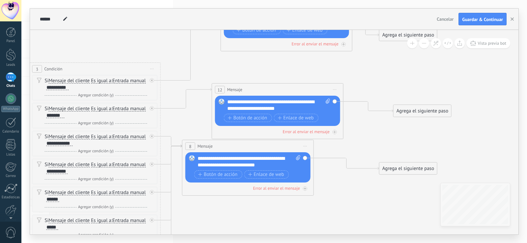
click at [334, 88] on span "Iniciar vista previa aquí Cambiar nombre Duplicar [GEOGRAPHIC_DATA]" at bounding box center [334, 90] width 11 height 10
click at [333, 77] on icon at bounding box center [103, 167] width 979 height 672
click at [172, 144] on icon at bounding box center [171, 142] width 21 height 11
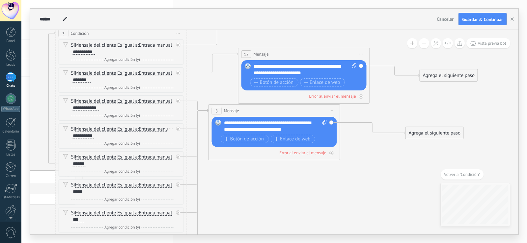
click at [172, 129] on icon at bounding box center [170, 129] width 3 height 1
click at [199, 151] on icon at bounding box center [197, 175] width 21 height 132
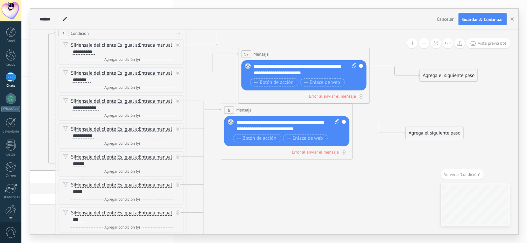
drag, startPoint x: 257, startPoint y: 111, endPoint x: 269, endPoint y: 110, distance: 12.5
click at [269, 110] on div "8 Mensaje ******* (a): Todos los contactos - canales seleccionados Todos los co…" at bounding box center [286, 110] width 131 height 12
click at [346, 109] on span "Iniciar vista previa aquí Cambiar nombre Duplicar [GEOGRAPHIC_DATA]" at bounding box center [344, 110] width 11 height 10
click at [349, 220] on icon at bounding box center [129, 131] width 979 height 672
click at [454, 173] on span "Volver a "Condición"" at bounding box center [462, 175] width 36 height 6
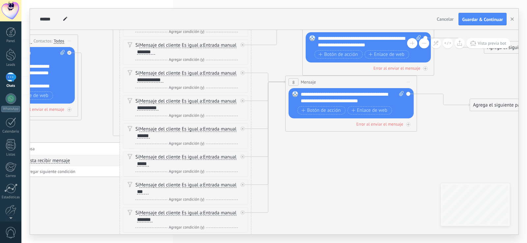
drag, startPoint x: 366, startPoint y: 167, endPoint x: 376, endPoint y: 171, distance: 10.8
click at [376, 171] on icon at bounding box center [193, 103] width 979 height 672
click at [308, 81] on span "Mensaje" at bounding box center [307, 82] width 15 height 6
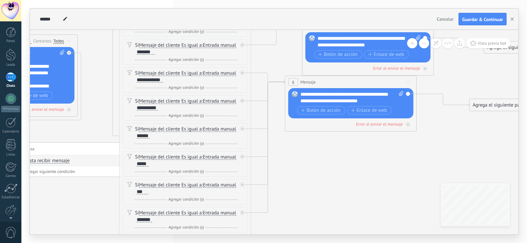
click at [308, 81] on span "Mensaje" at bounding box center [307, 82] width 15 height 6
click at [321, 109] on span "Botón de acción" at bounding box center [320, 110] width 39 height 5
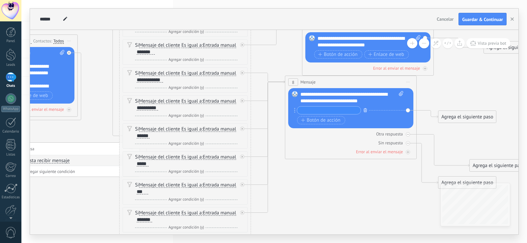
click at [366, 109] on icon "button" at bounding box center [364, 110] width 3 height 4
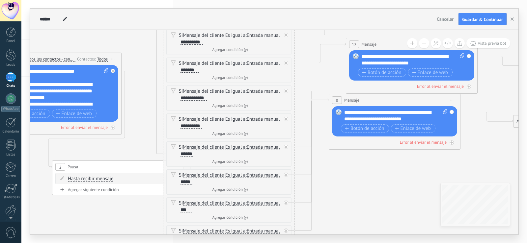
drag, startPoint x: 335, startPoint y: 134, endPoint x: 379, endPoint y: 152, distance: 47.4
click at [379, 152] on icon at bounding box center [237, 121] width 979 height 672
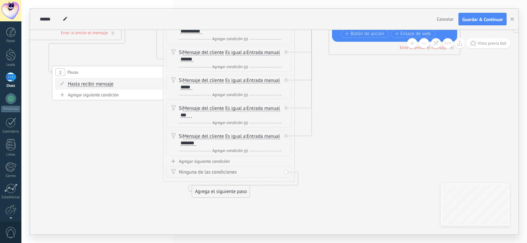
click at [191, 160] on div "Agregar siguiente condición" at bounding box center [228, 162] width 125 height 6
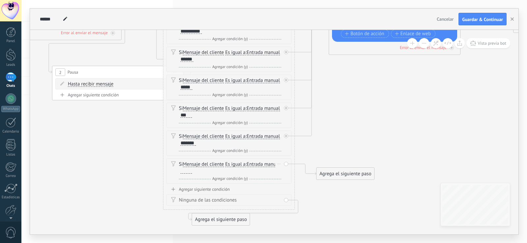
drag, startPoint x: 217, startPoint y: 175, endPoint x: 217, endPoint y: 171, distance: 3.3
click at [217, 173] on div "Si Mensaje del cliente Mensaje del cliente Comentario del cliente El cliente Có…" at bounding box center [230, 171] width 102 height 21
click at [192, 171] on div at bounding box center [186, 170] width 12 height 5
drag, startPoint x: 342, startPoint y: 169, endPoint x: 361, endPoint y: 33, distance: 137.6
click at [221, 188] on div "Agregar siguiente condición" at bounding box center [228, 190] width 125 height 6
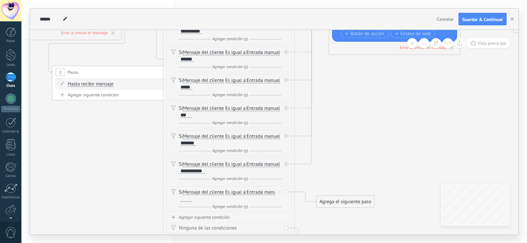
click at [226, 194] on span "Es igual a" at bounding box center [235, 192] width 20 height 5
click at [226, 194] on button "Es igual a" at bounding box center [263, 193] width 82 height 12
click at [192, 198] on div at bounding box center [186, 198] width 12 height 5
drag, startPoint x: 345, startPoint y: 200, endPoint x: 359, endPoint y: 35, distance: 165.2
click at [232, 193] on span "Es igual a" at bounding box center [235, 192] width 20 height 5
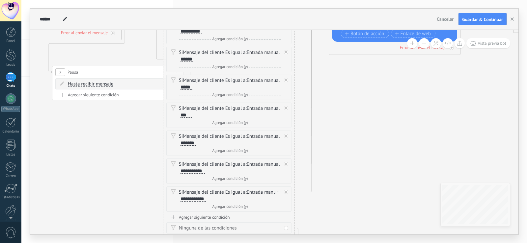
click at [232, 193] on button "Es igual a" at bounding box center [263, 193] width 82 height 12
click at [238, 212] on li "Contiene" at bounding box center [259, 216] width 82 height 12
click at [234, 163] on span "Es igual a" at bounding box center [235, 164] width 20 height 5
click at [234, 163] on button "Es igual a" at bounding box center [263, 165] width 82 height 12
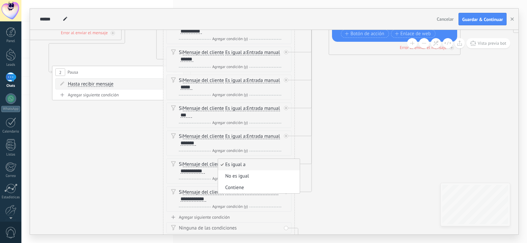
drag, startPoint x: 239, startPoint y: 188, endPoint x: 233, endPoint y: 156, distance: 32.5
click at [239, 188] on span "Contiene" at bounding box center [258, 188] width 80 height 7
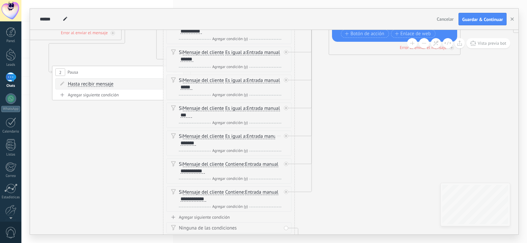
click at [232, 134] on span "Es igual a" at bounding box center [235, 136] width 20 height 5
click at [232, 134] on button "Es igual a" at bounding box center [263, 137] width 82 height 12
click at [230, 159] on span "Contiene" at bounding box center [258, 160] width 80 height 7
click at [233, 107] on span "Es igual a" at bounding box center [235, 108] width 20 height 5
click at [233, 107] on button "Es igual a" at bounding box center [263, 109] width 82 height 12
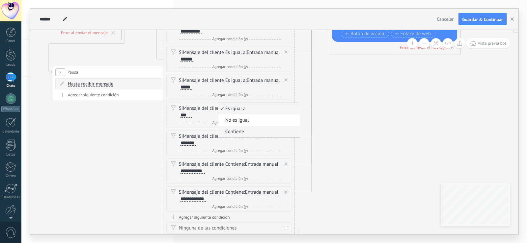
click at [232, 135] on span "Contiene" at bounding box center [258, 132] width 80 height 7
click at [235, 77] on div "Si Mensaje del cliente Mensaje del cliente Comentario del cliente El cliente Có…" at bounding box center [228, 87] width 125 height 25
click at [235, 78] on span "Es igual a" at bounding box center [235, 80] width 20 height 5
click at [235, 78] on button "Es igual a" at bounding box center [263, 81] width 82 height 12
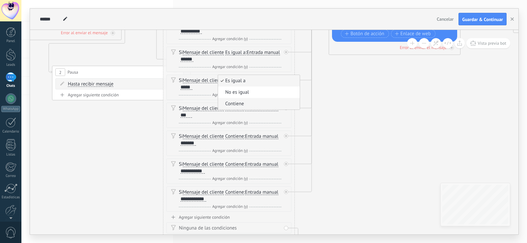
click at [236, 106] on span "Contiene" at bounding box center [258, 104] width 80 height 7
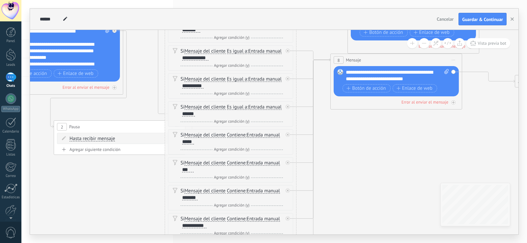
drag, startPoint x: 410, startPoint y: 117, endPoint x: 415, endPoint y: 195, distance: 77.8
click at [415, 195] on icon at bounding box center [239, 109] width 979 height 728
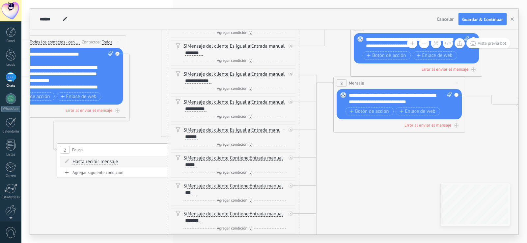
click at [245, 132] on span "Es igual a" at bounding box center [240, 130] width 20 height 5
click at [245, 132] on button "Es igual a" at bounding box center [267, 130] width 82 height 12
click at [246, 151] on span "Contiene" at bounding box center [262, 153] width 80 height 7
click at [242, 103] on span "Es igual a" at bounding box center [240, 102] width 20 height 5
click at [242, 103] on button "Es igual a" at bounding box center [267, 102] width 82 height 12
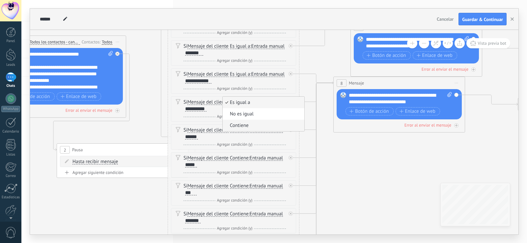
click at [242, 127] on span "Contiene" at bounding box center [262, 125] width 80 height 7
click at [244, 72] on span "Es igual a" at bounding box center [240, 74] width 20 height 5
click at [244, 72] on button "Es igual a" at bounding box center [267, 74] width 82 height 12
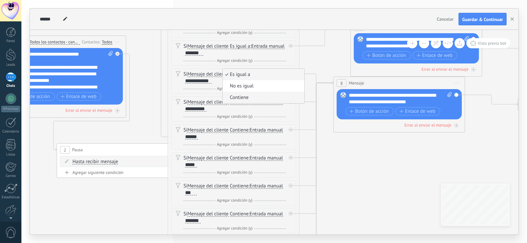
click at [243, 96] on span "Contiene" at bounding box center [262, 97] width 80 height 7
click at [243, 45] on span "Es igual a" at bounding box center [240, 46] width 20 height 5
click at [243, 45] on button "Es igual a" at bounding box center [267, 46] width 82 height 12
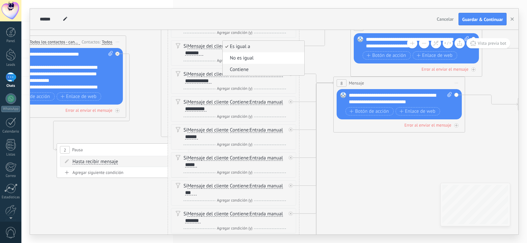
click at [243, 67] on span "Contiene" at bounding box center [262, 69] width 80 height 7
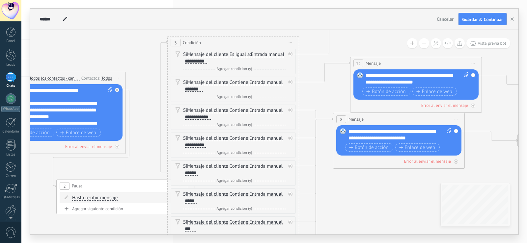
drag, startPoint x: 382, startPoint y: 173, endPoint x: 383, endPoint y: 215, distance: 42.5
click at [383, 215] on icon at bounding box center [241, 169] width 979 height 728
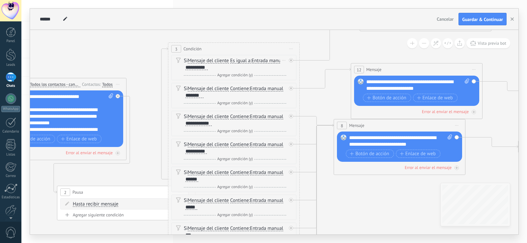
click at [242, 63] on span "Es igual a" at bounding box center [240, 60] width 20 height 5
click at [242, 63] on button "Es igual a" at bounding box center [268, 61] width 82 height 12
click at [245, 83] on span "Contiene" at bounding box center [263, 84] width 80 height 7
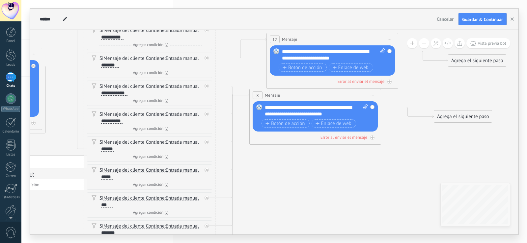
drag, startPoint x: 356, startPoint y: 189, endPoint x: 269, endPoint y: 163, distance: 91.4
click at [269, 163] on icon at bounding box center [158, 145] width 979 height 728
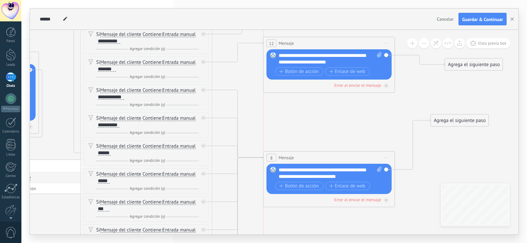
drag, startPoint x: 300, startPoint y: 101, endPoint x: 316, endPoint y: 160, distance: 60.8
click at [316, 160] on div "8 Mensaje ******* (a): Todos los contactos - canales seleccionados Todos los co…" at bounding box center [328, 158] width 131 height 12
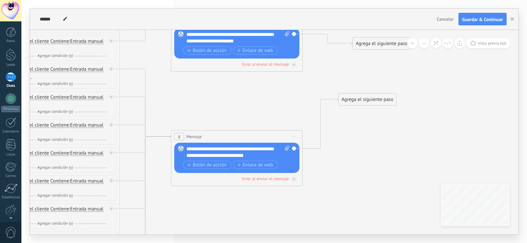
drag, startPoint x: 317, startPoint y: 131, endPoint x: 213, endPoint y: 109, distance: 106.7
click at [213, 109] on icon at bounding box center [62, 127] width 979 height 728
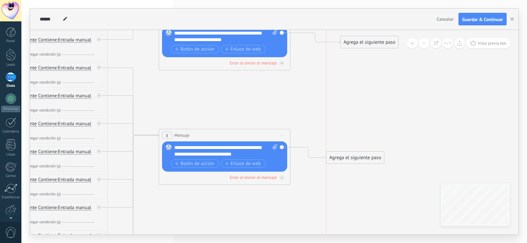
drag, startPoint x: 358, startPoint y: 96, endPoint x: 357, endPoint y: 156, distance: 59.6
click at [357, 156] on div "Agrega el siguiente paso" at bounding box center [355, 157] width 58 height 11
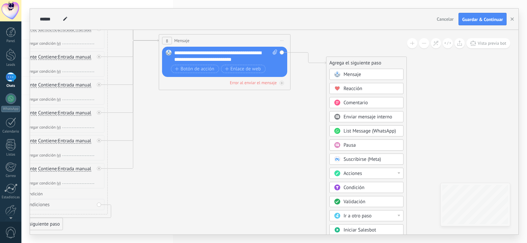
click at [348, 145] on span "Pausa" at bounding box center [349, 145] width 12 height 6
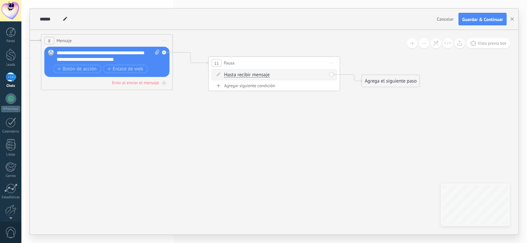
click at [251, 77] on span "Hasta recibir mensaje" at bounding box center [246, 74] width 45 height 5
click at [251, 77] on button "Hasta recibir mensaje" at bounding box center [262, 75] width 82 height 12
click at [253, 85] on span "Temporizador" at bounding box center [257, 87] width 80 height 7
click at [276, 75] on span ": * horas * min * sec" at bounding box center [272, 75] width 41 height 6
click at [274, 75] on input "*" at bounding box center [272, 75] width 3 height 5
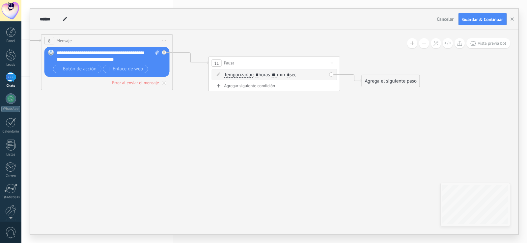
type input "*"
click at [294, 75] on span ": * horas * min * sec" at bounding box center [272, 75] width 41 height 6
click at [287, 74] on input "*" at bounding box center [285, 75] width 3 height 5
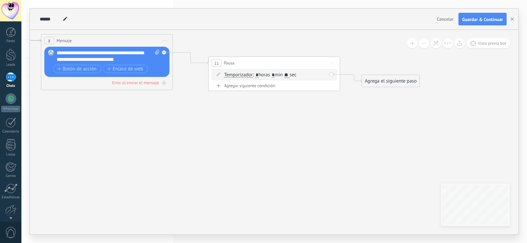
type input "**"
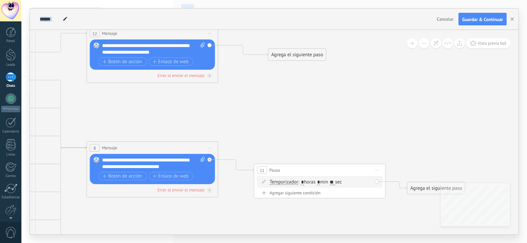
drag, startPoint x: 345, startPoint y: 149, endPoint x: 391, endPoint y: 256, distance: 116.5
click at [391, 243] on html ".abecls-1,.abecls-2{fill-rule:evenodd}.abecls-2{fill:#fff} .abhcls-1{fill:none}…" at bounding box center [263, 121] width 527 height 243
click at [297, 49] on div "Agrega el siguiente paso Mensaje Mensaje Mensaje Reacción Comentario Enviar men…" at bounding box center [297, 54] width 58 height 13
click at [296, 53] on div "Agrega el siguiente paso" at bounding box center [297, 54] width 58 height 11
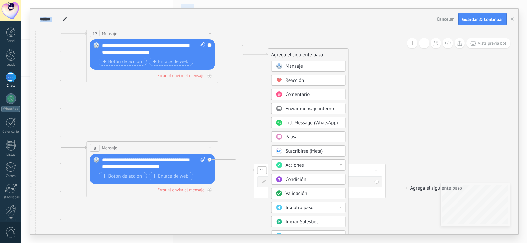
click at [299, 136] on div "Pausa" at bounding box center [312, 137] width 55 height 7
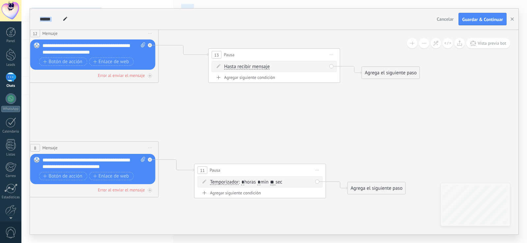
click at [258, 66] on span "Hasta recibir mensaje" at bounding box center [246, 66] width 45 height 5
click at [258, 66] on button "Hasta recibir mensaje" at bounding box center [262, 67] width 82 height 12
click at [238, 76] on span "Temporizador" at bounding box center [257, 78] width 80 height 7
click at [274, 65] on input "*" at bounding box center [272, 66] width 3 height 5
type input "*"
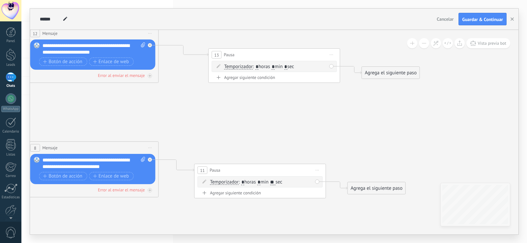
click at [290, 65] on span ": * horas * min * sec" at bounding box center [272, 67] width 41 height 6
click at [287, 66] on input "*" at bounding box center [285, 66] width 3 height 5
type input "**"
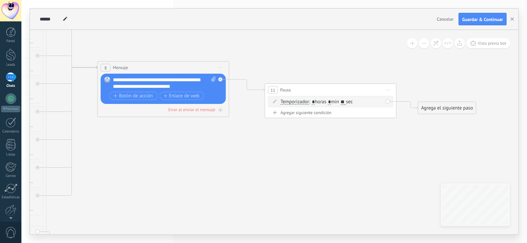
drag, startPoint x: 312, startPoint y: 126, endPoint x: 347, endPoint y: 47, distance: 86.6
click at [406, 46] on div "**********" at bounding box center [274, 132] width 488 height 205
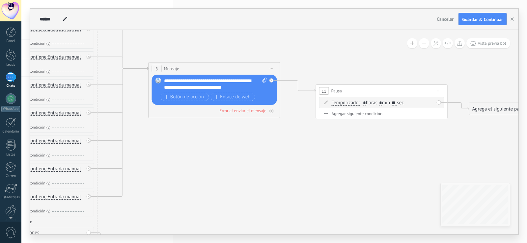
drag, startPoint x: 268, startPoint y: 161, endPoint x: 426, endPoint y: 98, distance: 170.4
click at [426, 98] on icon at bounding box center [117, 52] width 1132 height 715
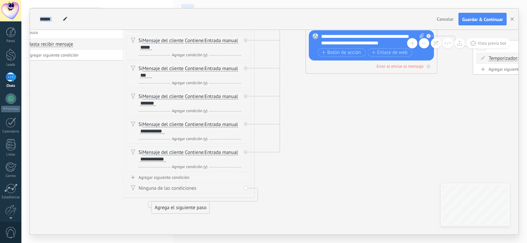
drag, startPoint x: 316, startPoint y: 154, endPoint x: 298, endPoint y: 256, distance: 103.6
click at [298, 243] on html ".abecls-1,.abecls-2{fill-rule:evenodd}.abecls-2{fill:#fff} .abhcls-1{fill:none}…" at bounding box center [263, 121] width 527 height 243
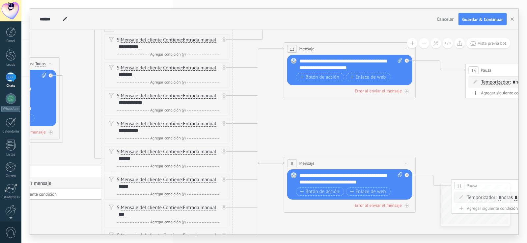
drag, startPoint x: 329, startPoint y: 95, endPoint x: 326, endPoint y: 129, distance: 34.7
click at [326, 129] on icon at bounding box center [252, 147] width 1132 height 715
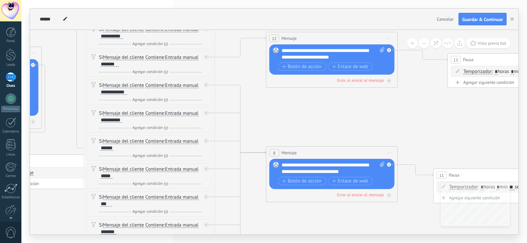
drag, startPoint x: 326, startPoint y: 124, endPoint x: 308, endPoint y: 114, distance: 20.7
click at [308, 114] on icon at bounding box center [234, 137] width 1132 height 715
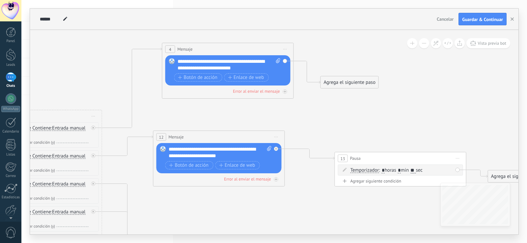
drag, startPoint x: 325, startPoint y: 114, endPoint x: 212, endPoint y: 212, distance: 150.0
click at [212, 212] on icon at bounding box center [121, 235] width 1132 height 715
click at [352, 82] on div "Agrega el siguiente paso" at bounding box center [350, 82] width 58 height 11
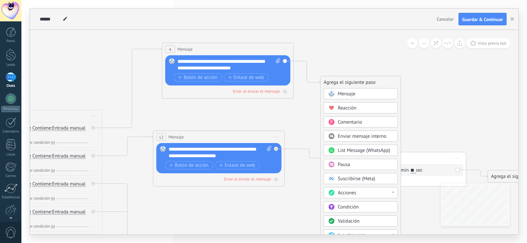
click at [350, 160] on div "Pausa" at bounding box center [360, 164] width 74 height 11
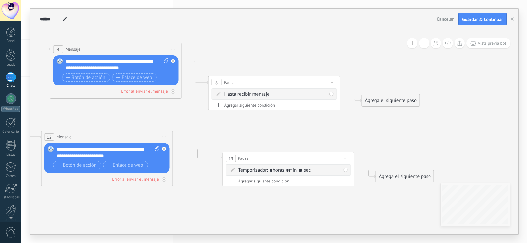
click at [244, 95] on span "Hasta recibir mensaje" at bounding box center [246, 94] width 45 height 5
click at [244, 95] on button "Hasta recibir mensaje" at bounding box center [262, 95] width 82 height 12
click at [244, 106] on span "Temporizador" at bounding box center [257, 106] width 80 height 7
click at [279, 91] on span ": * horas * min * sec" at bounding box center [272, 94] width 41 height 6
click at [278, 93] on span ": * horas * min * sec" at bounding box center [272, 94] width 41 height 6
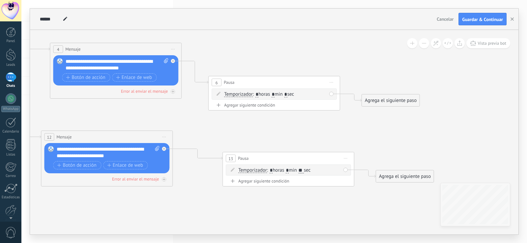
drag, startPoint x: 270, startPoint y: 93, endPoint x: 278, endPoint y: 92, distance: 8.3
click at [275, 93] on span ": * horas * min * sec" at bounding box center [272, 94] width 41 height 6
drag, startPoint x: 278, startPoint y: 92, endPoint x: 274, endPoint y: 92, distance: 3.9
click at [277, 92] on span ": * horas * min * sec" at bounding box center [272, 94] width 41 height 6
click at [274, 92] on span ": * horas * min * sec" at bounding box center [272, 94] width 41 height 6
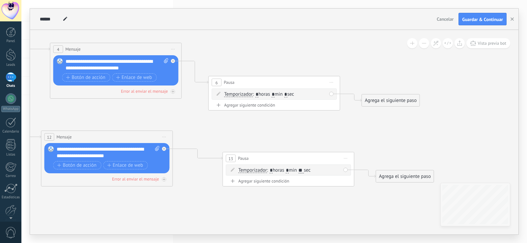
click at [274, 92] on input "*" at bounding box center [272, 94] width 3 height 5
type input "*"
click at [290, 96] on span ": * horas * min * sec" at bounding box center [272, 94] width 41 height 6
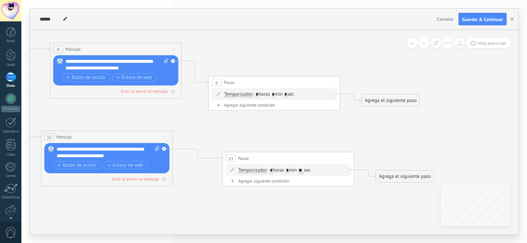
click at [287, 92] on input "*" at bounding box center [285, 94] width 3 height 5
type input "**"
click at [347, 128] on icon at bounding box center [10, 235] width 1132 height 715
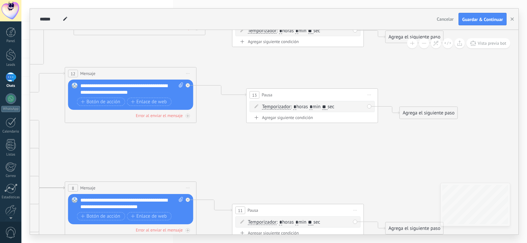
drag, startPoint x: 321, startPoint y: 130, endPoint x: 344, endPoint y: 67, distance: 67.8
click at [344, 67] on icon at bounding box center [33, 172] width 1132 height 715
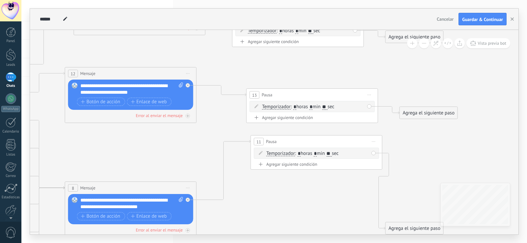
drag, startPoint x: 311, startPoint y: 211, endPoint x: 329, endPoint y: 142, distance: 71.2
click at [329, 142] on div "11 Pausa ***** Iniciar vista previa aquí Cambiar nombre Duplicar Borrar" at bounding box center [316, 142] width 131 height 12
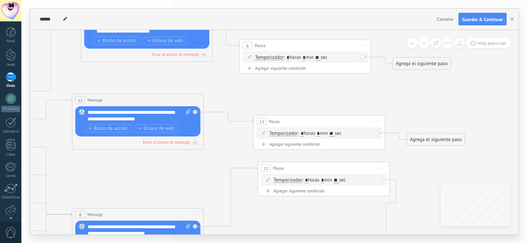
drag, startPoint x: 326, startPoint y: 73, endPoint x: 333, endPoint y: 100, distance: 27.6
click at [333, 100] on icon at bounding box center [40, 198] width 1132 height 715
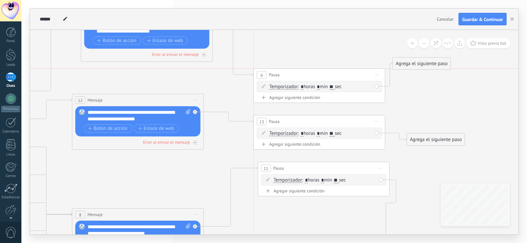
drag, startPoint x: 335, startPoint y: 46, endPoint x: 347, endPoint y: 77, distance: 33.8
click at [347, 77] on div "6 Pausa ***** Iniciar vista previa aquí Cambiar nombre Duplicar Borrar" at bounding box center [319, 75] width 131 height 12
drag, startPoint x: 303, startPoint y: 166, endPoint x: 297, endPoint y: 167, distance: 5.6
click at [297, 167] on div "11 Pausa ***** Iniciar vista previa aquí Cambiar nombre Duplicar Borrar" at bounding box center [319, 169] width 131 height 12
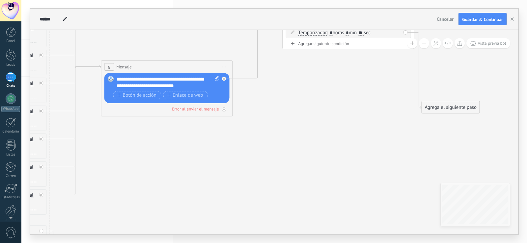
drag, startPoint x: 298, startPoint y: 217, endPoint x: 327, endPoint y: 69, distance: 150.6
click at [327, 69] on icon at bounding box center [69, 51] width 1132 height 715
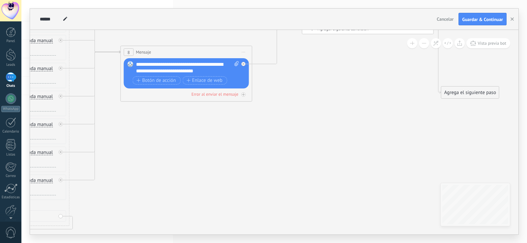
drag, startPoint x: 301, startPoint y: 120, endPoint x: 348, endPoint y: 145, distance: 53.3
click at [349, 145] on icon at bounding box center [89, 36] width 1132 height 715
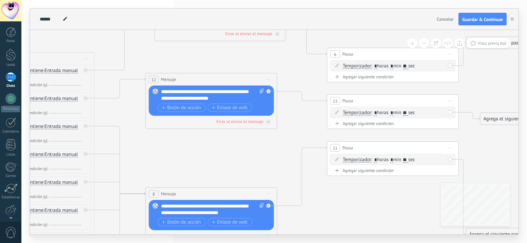
drag, startPoint x: 332, startPoint y: 207, endPoint x: 323, endPoint y: 188, distance: 21.2
click at [332, 229] on icon at bounding box center [114, 178] width 1132 height 715
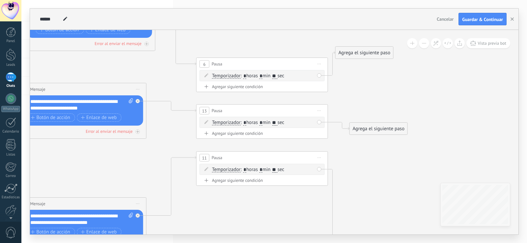
drag, startPoint x: 296, startPoint y: 77, endPoint x: 152, endPoint y: 123, distance: 151.6
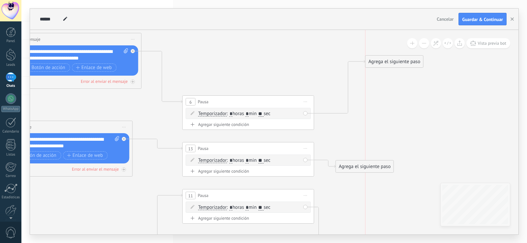
drag, startPoint x: 396, startPoint y: 72, endPoint x: 411, endPoint y: 61, distance: 19.0
click at [411, 60] on div "Agrega el siguiente paso" at bounding box center [394, 61] width 58 height 11
drag, startPoint x: 361, startPoint y: 171, endPoint x: 393, endPoint y: 162, distance: 33.0
click at [393, 162] on div "Agrega el siguiente paso" at bounding box center [383, 159] width 58 height 11
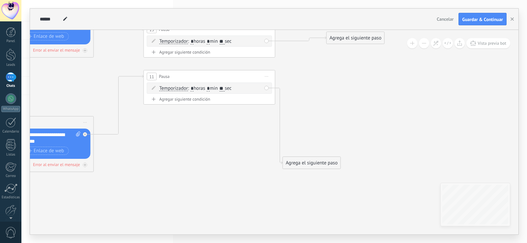
drag, startPoint x: 384, startPoint y: 189, endPoint x: 346, endPoint y: 70, distance: 125.3
drag, startPoint x: 328, startPoint y: 163, endPoint x: 373, endPoint y: 94, distance: 82.4
click at [373, 94] on div "Agrega el siguiente paso" at bounding box center [355, 94] width 58 height 11
drag, startPoint x: 351, startPoint y: 140, endPoint x: 341, endPoint y: 171, distance: 33.1
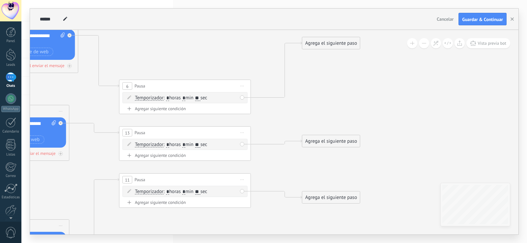
drag, startPoint x: 403, startPoint y: 71, endPoint x: 390, endPoint y: 141, distance: 71.6
drag, startPoint x: 344, startPoint y: 38, endPoint x: 350, endPoint y: 51, distance: 14.6
drag, startPoint x: 342, startPoint y: 44, endPoint x: 345, endPoint y: 61, distance: 16.7
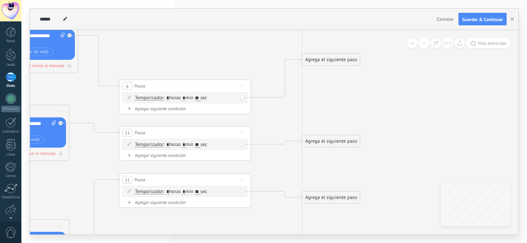
click at [345, 61] on div "Agrega el siguiente paso" at bounding box center [331, 59] width 58 height 11
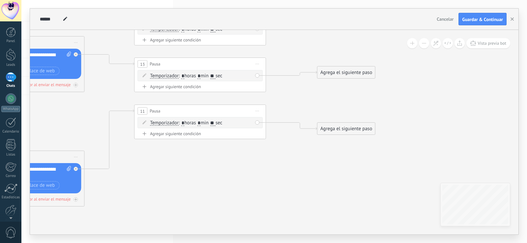
drag, startPoint x: 392, startPoint y: 105, endPoint x: 407, endPoint y: 36, distance: 70.7
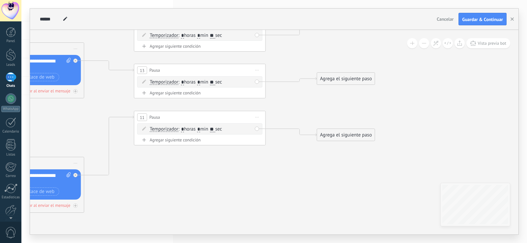
drag, startPoint x: 405, startPoint y: 108, endPoint x: 412, endPoint y: 107, distance: 6.6
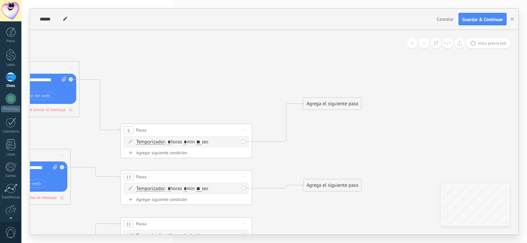
drag, startPoint x: 392, startPoint y: 187, endPoint x: 391, endPoint y: 201, distance: 13.9
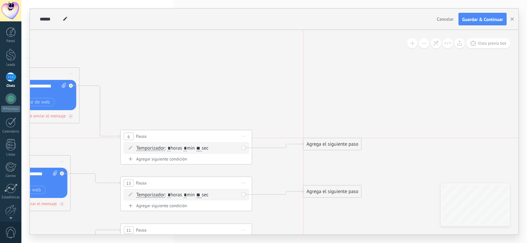
drag, startPoint x: 349, startPoint y: 111, endPoint x: 351, endPoint y: 148, distance: 36.9
click at [351, 148] on div "Agrega el siguiente paso" at bounding box center [332, 144] width 58 height 11
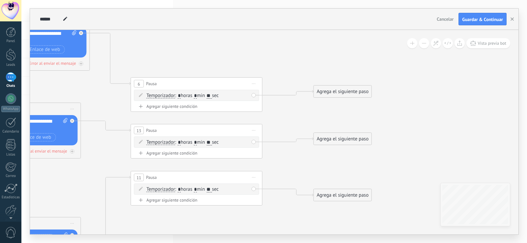
drag
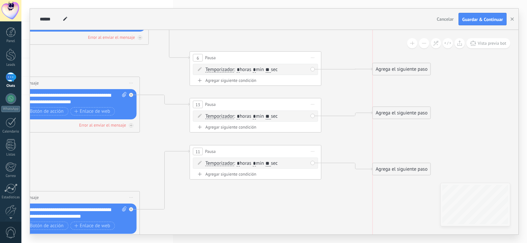
drag, startPoint x: 392, startPoint y: 68, endPoint x: 394, endPoint y: 71, distance: 3.9
click at [394, 71] on div "Agrega el siguiente paso" at bounding box center [402, 69] width 58 height 11
click at [396, 70] on div "Agrega el siguiente paso" at bounding box center [402, 69] width 58 height 11
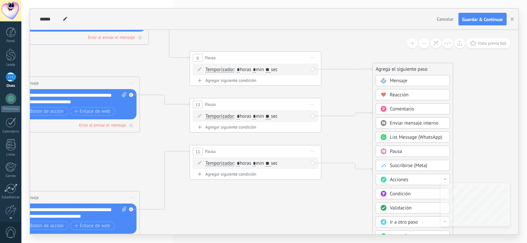
click at [415, 80] on div "Mensaje" at bounding box center [417, 81] width 55 height 7
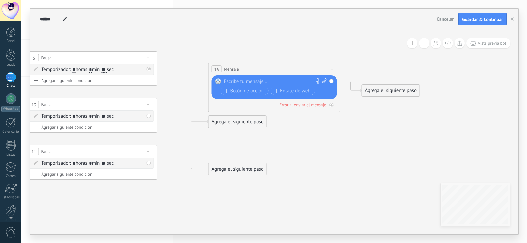
click at [241, 85] on div at bounding box center [273, 81] width 98 height 7
click at [248, 118] on div "Agrega el siguiente paso" at bounding box center [238, 121] width 58 height 11
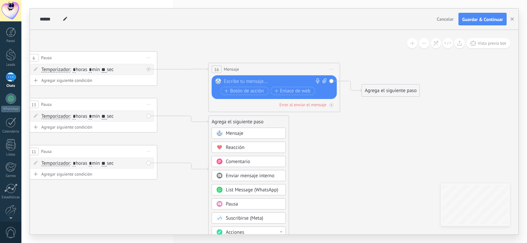
click at [245, 130] on div "Mensaje" at bounding box center [253, 133] width 55 height 7
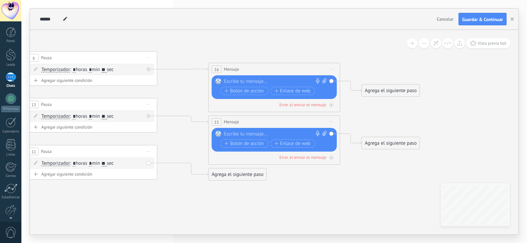
click at [235, 179] on div "Agrega el siguiente paso" at bounding box center [238, 174] width 58 height 11
click at [236, 182] on div "Mensaje" at bounding box center [249, 185] width 74 height 11
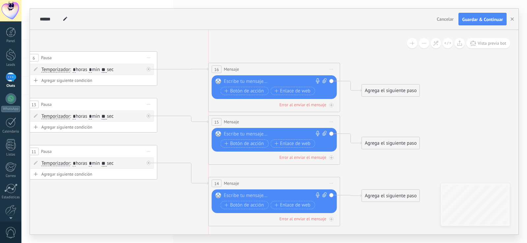
drag, startPoint x: 263, startPoint y: 170, endPoint x: 264, endPoint y: 179, distance: 8.9
click at [264, 179] on div "14 Mensaje ******* (a): Todos los contactos - canales seleccionados Todos los c…" at bounding box center [274, 183] width 131 height 12
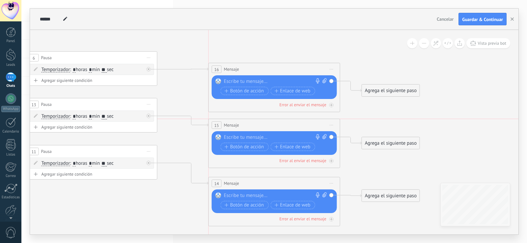
click at [281, 124] on div "15 Mensaje ******* (a): Todos los contactos - canales seleccionados Todos los c…" at bounding box center [274, 125] width 131 height 12
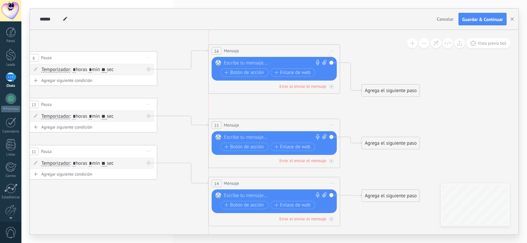
drag, startPoint x: 281, startPoint y: 71, endPoint x: 283, endPoint y: 53, distance: 18.5
click at [283, 53] on div "16 Mensaje ******* (a): Todos los contactos - canales seleccionados Todos los c…" at bounding box center [274, 51] width 131 height 12
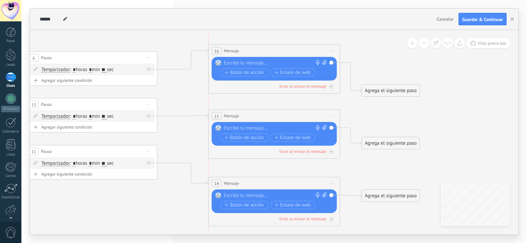
drag, startPoint x: 271, startPoint y: 125, endPoint x: 272, endPoint y: 116, distance: 9.3
click at [272, 116] on div "15 Mensaje ******* (a): Todos los contactos - canales seleccionados Todos los c…" at bounding box center [274, 116] width 131 height 12
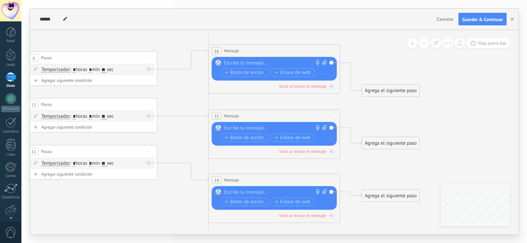
click at [270, 181] on div "14 Mensaje ******* (a): Todos los contactos - canales seleccionados Todos los c…" at bounding box center [274, 180] width 131 height 12
click at [291, 59] on div "Reemplazar Quitar Convertir a mensaje de voz Arrastre la imagen aquí para adjun…" at bounding box center [274, 69] width 125 height 24
click at [273, 66] on div at bounding box center [273, 63] width 98 height 7
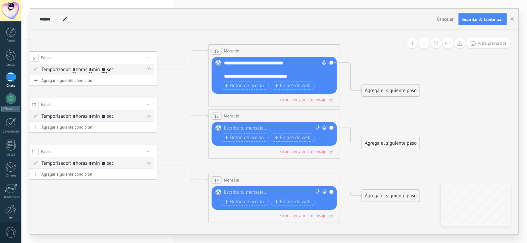
click at [246, 75] on div "**********" at bounding box center [269, 76] width 91 height 7
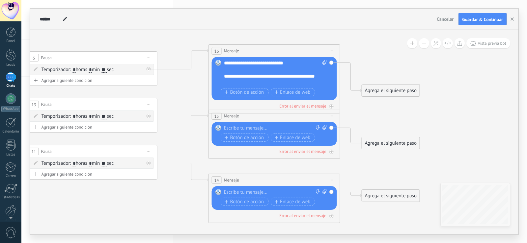
click at [225, 81] on div "**********" at bounding box center [269, 79] width 91 height 13
click at [267, 63] on div "**********" at bounding box center [275, 73] width 103 height 26
click at [250, 125] on div at bounding box center [273, 128] width 98 height 7
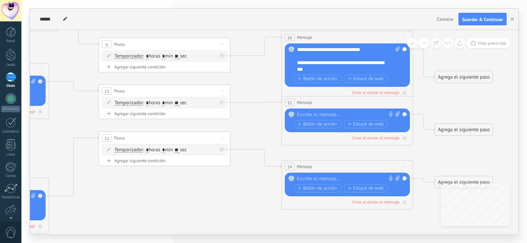
drag, startPoint x: 181, startPoint y: 137, endPoint x: 240, endPoint y: 120, distance: 61.2
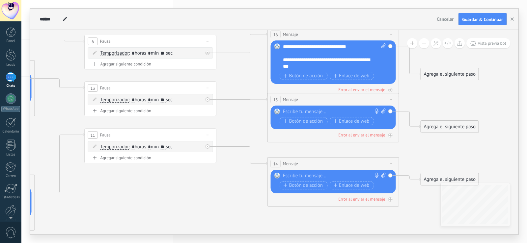
click at [310, 112] on div at bounding box center [332, 112] width 98 height 7
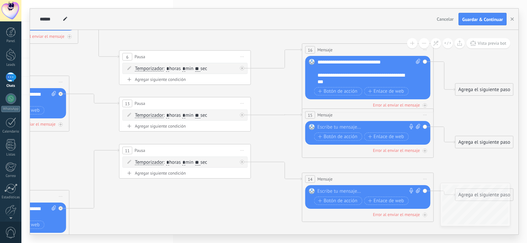
drag, startPoint x: 245, startPoint y: 116, endPoint x: 271, endPoint y: 131, distance: 30.5
click at [342, 124] on div at bounding box center [366, 127] width 98 height 7
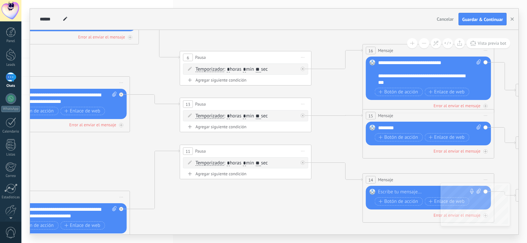
drag, startPoint x: 208, startPoint y: 213, endPoint x: 386, endPoint y: 180, distance: 181.1
click at [267, 212] on icon at bounding box center [58, 117] width 1315 height 587
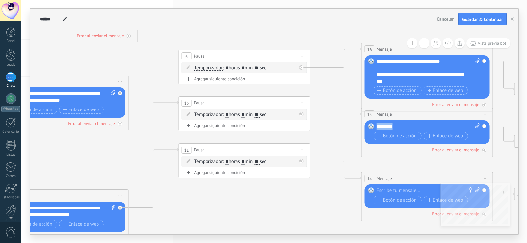
drag, startPoint x: 401, startPoint y: 127, endPoint x: 297, endPoint y: 102, distance: 107.0
click at [391, 188] on div at bounding box center [425, 191] width 98 height 7
click at [352, 195] on icon at bounding box center [56, 116] width 1315 height 587
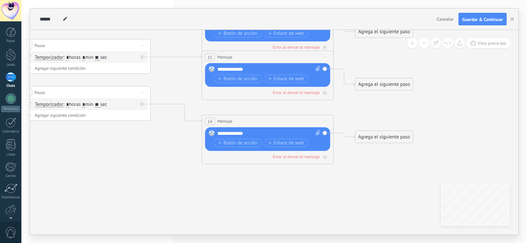
drag, startPoint x: 332, startPoint y: 193, endPoint x: 90, endPoint y: 216, distance: 243.6
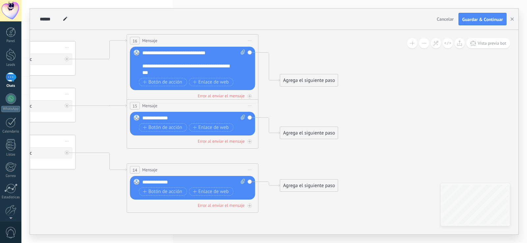
drag, startPoint x: 379, startPoint y: 156, endPoint x: 387, endPoint y: 189, distance: 33.3
click at [295, 77] on div "Agrega el siguiente paso" at bounding box center [309, 80] width 58 height 11
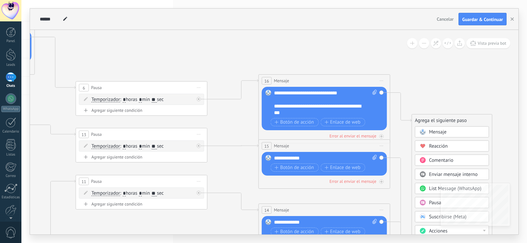
drag, startPoint x: 93, startPoint y: 125, endPoint x: 225, endPoint y: 165, distance: 137.6
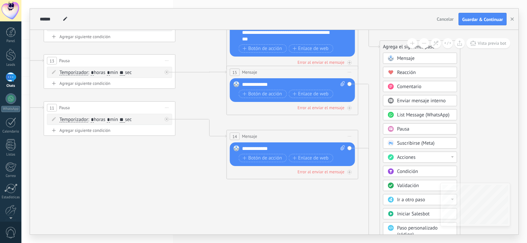
drag, startPoint x: 425, startPoint y: 78, endPoint x: 412, endPoint y: 11, distance: 68.2
click at [394, 4] on div "**********" at bounding box center [273, 121] width 505 height 243
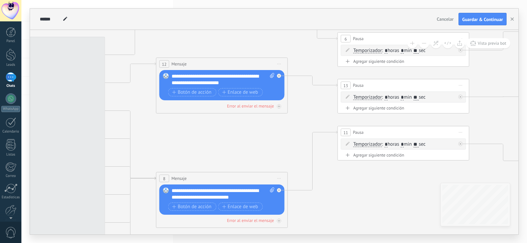
drag, startPoint x: 421, startPoint y: 190, endPoint x: 512, endPoint y: 190, distance: 91.2
click at [526, 195] on div "**********" at bounding box center [273, 121] width 505 height 243
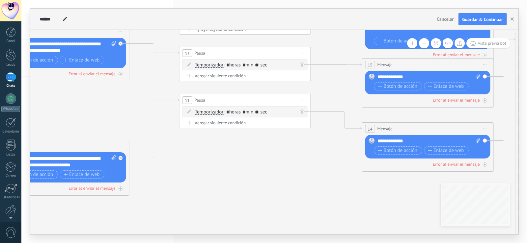
drag, startPoint x: 392, startPoint y: 152, endPoint x: 127, endPoint y: 115, distance: 267.2
click at [127, 115] on icon at bounding box center [57, 66] width 1315 height 587
drag, startPoint x: 262, startPoint y: 64, endPoint x: 259, endPoint y: 65, distance: 3.9
click at [259, 65] on span ": * horas * min ** sec" at bounding box center [244, 65] width 44 height 6
type input "**"
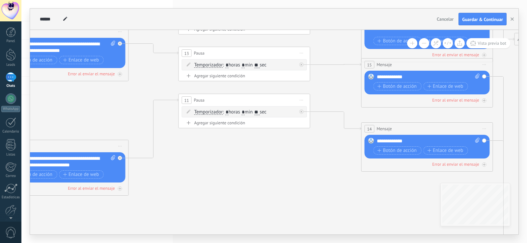
drag, startPoint x: 266, startPoint y: 112, endPoint x: 257, endPoint y: 110, distance: 8.7
click at [257, 110] on span ": * horas * min ** sec" at bounding box center [244, 112] width 44 height 6
drag, startPoint x: 265, startPoint y: 111, endPoint x: 276, endPoint y: 111, distance: 10.5
click at [276, 111] on div "Temporizador Hasta recibir mensaje Temporizador Excepto horas laborales Hasta q…" at bounding box center [245, 112] width 102 height 7
type input "*"
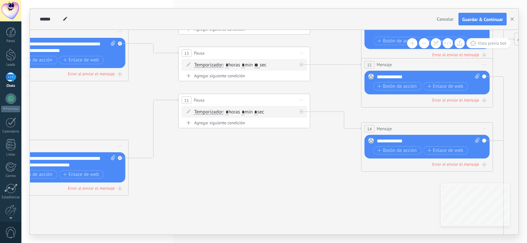
type input "*"
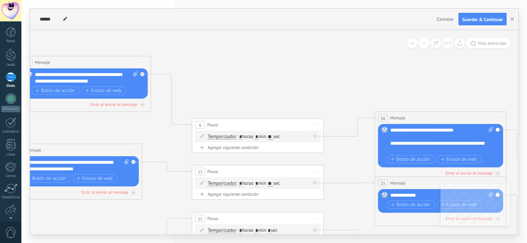
drag, startPoint x: 337, startPoint y: 104, endPoint x: 350, endPoint y: 210, distance: 106.8
click at [350, 210] on icon at bounding box center [70, 184] width 1315 height 587
drag, startPoint x: 275, startPoint y: 134, endPoint x: 293, endPoint y: 136, distance: 17.5
click at [293, 136] on div "Temporizador Hasta recibir mensaje Temporizador Excepto horas laborales Hasta q…" at bounding box center [259, 137] width 102 height 7
type input "*"
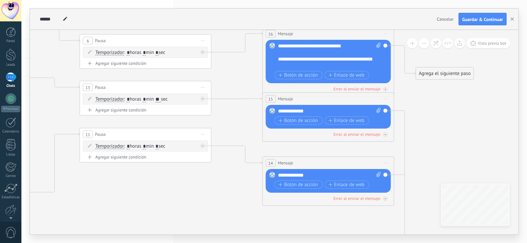
drag, startPoint x: 364, startPoint y: 163, endPoint x: 252, endPoint y: 79, distance: 139.9
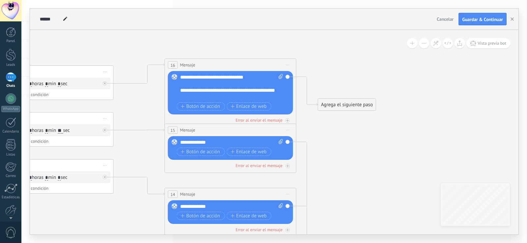
drag, startPoint x: 431, startPoint y: 152, endPoint x: 360, endPoint y: 177, distance: 75.8
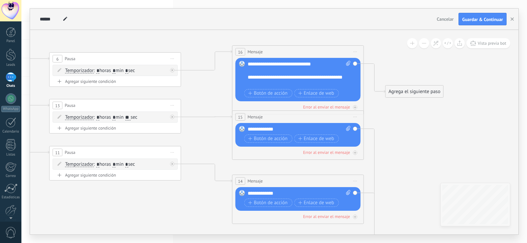
drag, startPoint x: 400, startPoint y: 158, endPoint x: 412, endPoint y: 148, distance: 14.7
drag, startPoint x: 416, startPoint y: 88, endPoint x: 430, endPoint y: 66, distance: 26.1
click at [430, 66] on div "Agrega el siguiente paso" at bounding box center [429, 69] width 58 height 11
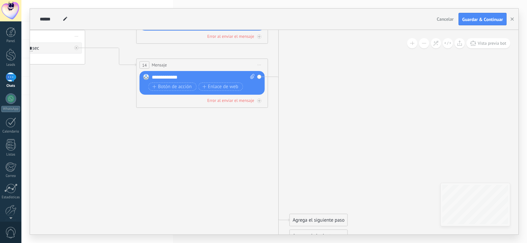
drag, startPoint x: 373, startPoint y: 129, endPoint x: 329, endPoint y: 54, distance: 86.7
drag, startPoint x: 324, startPoint y: 221, endPoint x: 350, endPoint y: 49, distance: 174.1
click at [350, 130] on div "Agrega el siguiente paso" at bounding box center [329, 135] width 58 height 11
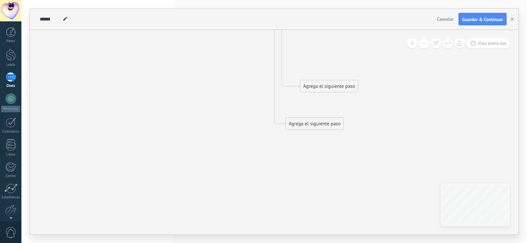
drag, startPoint x: 332, startPoint y: 93, endPoint x: 364, endPoint y: 52, distance: 52.4
drag, startPoint x: 347, startPoint y: 114, endPoint x: 304, endPoint y: 256, distance: 148.6
click at [304, 243] on html ".abecls-1,.abecls-2{fill-rule:evenodd}.abecls-2{fill:#fff} .abhcls-1{fill:none}…" at bounding box center [263, 121] width 527 height 243
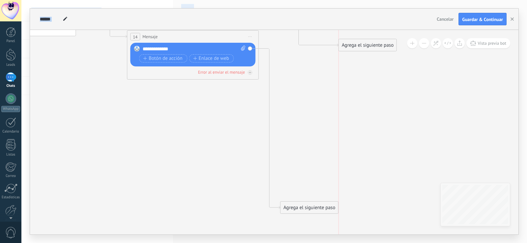
drag, startPoint x: 327, startPoint y: 170, endPoint x: 373, endPoint y: 45, distance: 132.7
click at [373, 45] on div "Agrega el siguiente paso" at bounding box center [368, 45] width 58 height 11
drag, startPoint x: 322, startPoint y: 204, endPoint x: 328, endPoint y: 52, distance: 151.5
click at [328, 81] on div "Agrega el siguiente paso" at bounding box center [314, 86] width 58 height 11
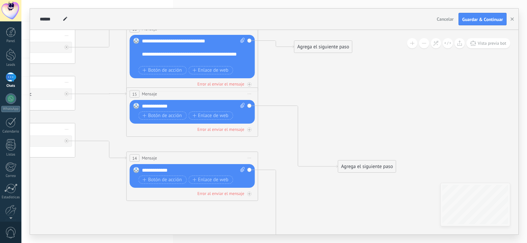
drag, startPoint x: 328, startPoint y: 164, endPoint x: 328, endPoint y: 228, distance: 63.8
drag, startPoint x: 363, startPoint y: 169, endPoint x: 363, endPoint y: 95, distance: 73.7
click at [363, 144] on div "Agrega el siguiente paso" at bounding box center [367, 149] width 58 height 11
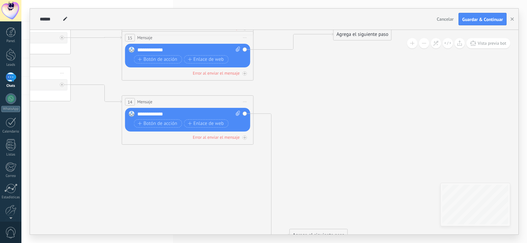
drag, startPoint x: 366, startPoint y: 185, endPoint x: 353, endPoint y: 84, distance: 101.5
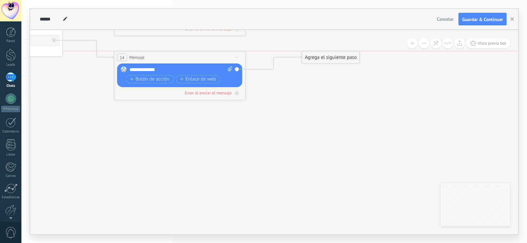
drag, startPoint x: 324, startPoint y: 188, endPoint x: 344, endPoint y: 51, distance: 137.7
click at [344, 51] on div "Agrega el siguiente paso Mensaje Mensaje Mensaje Reacción Comentario Enviar men…" at bounding box center [330, 57] width 58 height 13
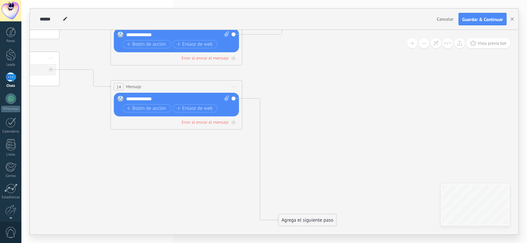
drag, startPoint x: 318, startPoint y: 188, endPoint x: 318, endPoint y: 198, distance: 10.2
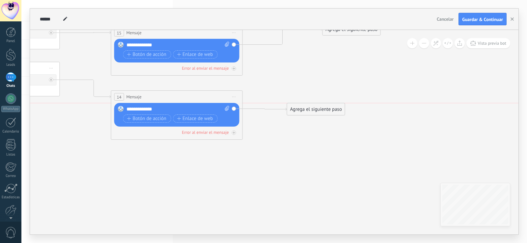
drag, startPoint x: 313, startPoint y: 226, endPoint x: 320, endPoint y: 111, distance: 115.4
click at [320, 111] on div "Agrega el siguiente paso" at bounding box center [316, 109] width 58 height 11
drag, startPoint x: 311, startPoint y: 228, endPoint x: 330, endPoint y: 41, distance: 188.2
click at [330, 147] on div "Agrega el siguiente paso" at bounding box center [311, 152] width 58 height 11
drag, startPoint x: 303, startPoint y: 228, endPoint x: 232, endPoint y: 153, distance: 103.1
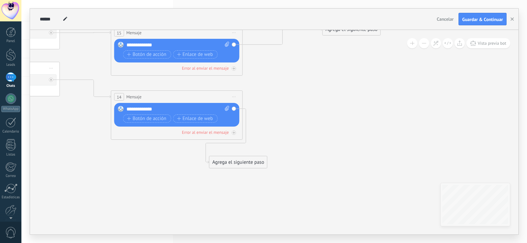
click at [232, 157] on div "Agrega el siguiente paso" at bounding box center [238, 162] width 58 height 11
drag, startPoint x: 234, startPoint y: 155, endPoint x: 290, endPoint y: 155, distance: 55.9
click at [267, 155] on div "Agrega el siguiente paso" at bounding box center [238, 157] width 58 height 11
drag, startPoint x: 289, startPoint y: 230, endPoint x: 212, endPoint y: 134, distance: 123.0
click at [212, 134] on div "Agrega el siguiente paso" at bounding box center [231, 134] width 58 height 11
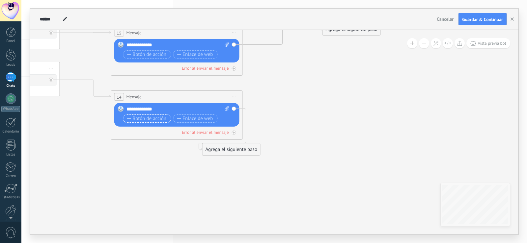
drag, startPoint x: 214, startPoint y: 145, endPoint x: 133, endPoint y: 119, distance: 84.7
click at [202, 144] on div "Agrega el siguiente paso" at bounding box center [231, 149] width 58 height 11
drag, startPoint x: 239, startPoint y: 146, endPoint x: 467, endPoint y: 90, distance: 234.7
click at [467, 90] on div "Agrega el siguiente paso" at bounding box center [473, 92] width 58 height 11
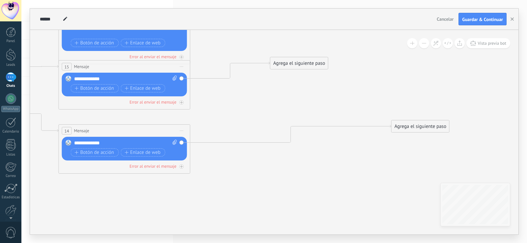
drag
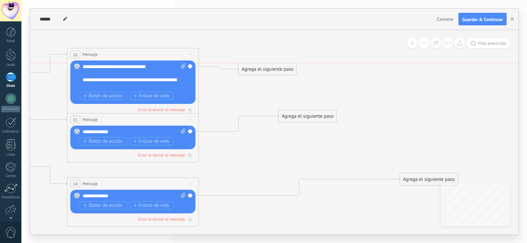
click at [271, 64] on div "Agrega el siguiente paso" at bounding box center [268, 69] width 58 height 11
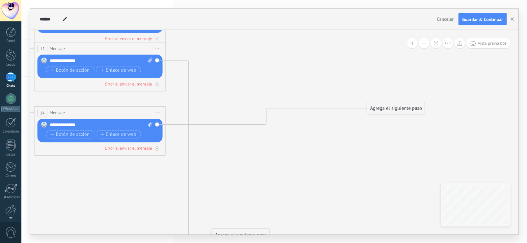
click at [318, 6] on div "**********" at bounding box center [273, 121] width 505 height 243
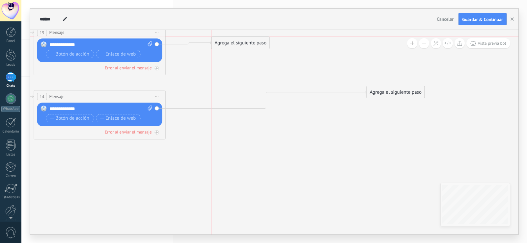
click at [256, 48] on div "Agrega el siguiente paso" at bounding box center [241, 43] width 58 height 11
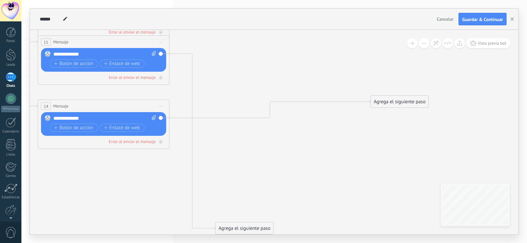
click at [385, 157] on div "Agrega el siguiente paso" at bounding box center [401, 155] width 58 height 11
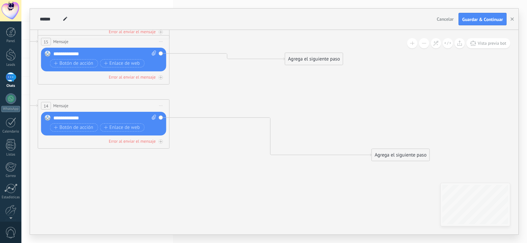
click at [312, 60] on div "Agrega el siguiente paso" at bounding box center [314, 59] width 58 height 11
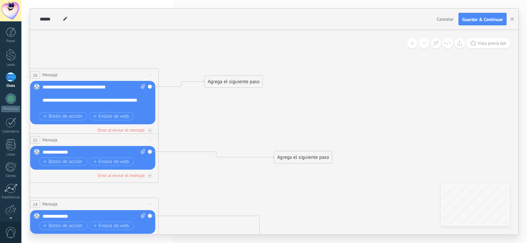
click at [244, 79] on div "Agrega el siguiente paso" at bounding box center [234, 81] width 58 height 11
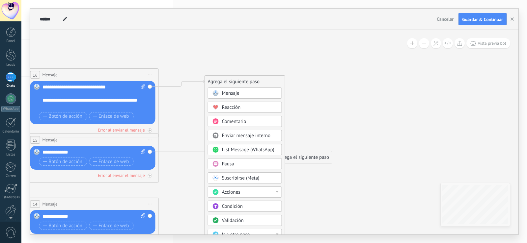
click at [233, 165] on span "Pausa" at bounding box center [228, 164] width 12 height 6
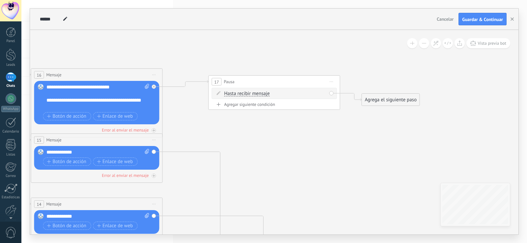
click at [329, 81] on span "Iniciar vista previa aquí Cambiar nombre Duplicar [GEOGRAPHIC_DATA]" at bounding box center [331, 82] width 11 height 10
click at [343, 124] on div "Borrar" at bounding box center [361, 124] width 65 height 11
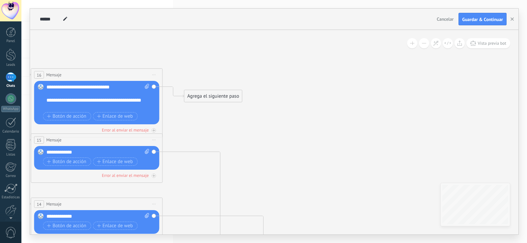
click at [229, 97] on div "Agrega el siguiente paso" at bounding box center [213, 96] width 58 height 11
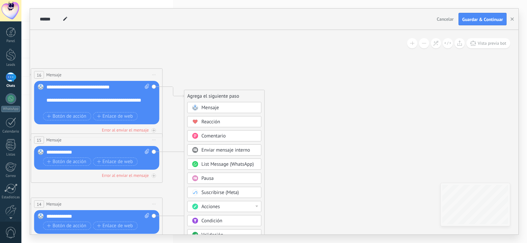
click at [211, 179] on span "Pausa" at bounding box center [207, 178] width 12 height 6
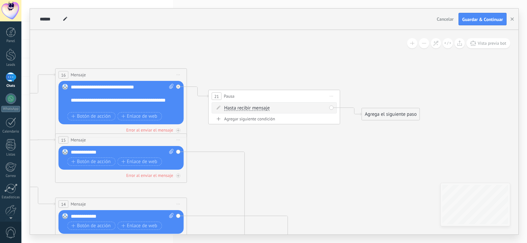
click at [287, 105] on div "Hasta recibir mensaje Hasta recibir mensaje Temporizador Excepto horas laborale…" at bounding box center [275, 108] width 102 height 7
click at [305, 106] on div "Hasta recibir mensaje Hasta recibir mensaje Temporizador Excepto horas laborale…" at bounding box center [275, 108] width 102 height 7
click at [236, 107] on span "Hasta recibir mensaje" at bounding box center [246, 108] width 45 height 5
click at [236, 107] on button "Hasta recibir mensaje" at bounding box center [262, 108] width 82 height 12
click at [260, 122] on span "Temporizador" at bounding box center [257, 120] width 80 height 7
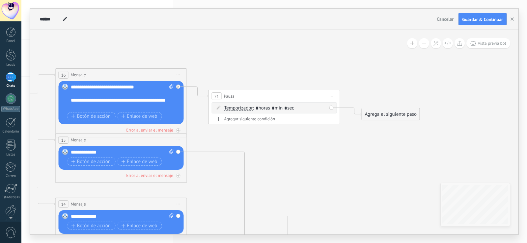
drag, startPoint x: 277, startPoint y: 110, endPoint x: 256, endPoint y: 110, distance: 21.7
click at [256, 110] on span ": * horas * min * sec" at bounding box center [272, 108] width 41 height 6
type input "*"
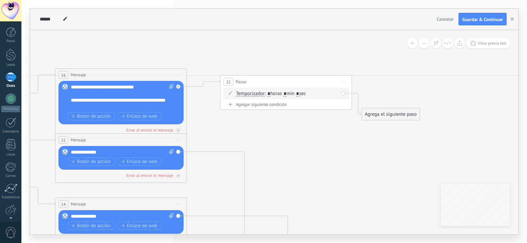
drag, startPoint x: 308, startPoint y: 95, endPoint x: 322, endPoint y: 77, distance: 22.5
click at [322, 77] on div "21 Pausa ***** Iniciar vista previa aquí Cambiar nombre Duplicar [GEOGRAPHIC_DA…" at bounding box center [285, 82] width 131 height 12
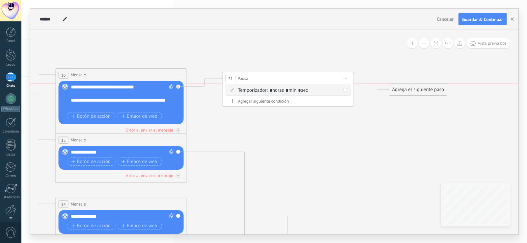
drag, startPoint x: 379, startPoint y: 115, endPoint x: 407, endPoint y: 89, distance: 38.0
click at [407, 89] on div "Agrega el siguiente paso" at bounding box center [418, 89] width 58 height 11
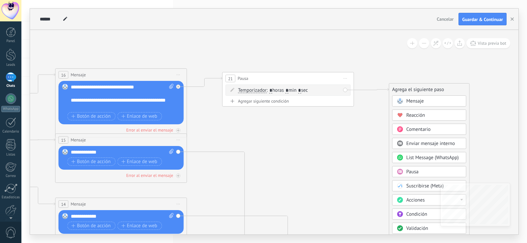
click at [411, 100] on span "Mensaje" at bounding box center [414, 101] width 17 height 6
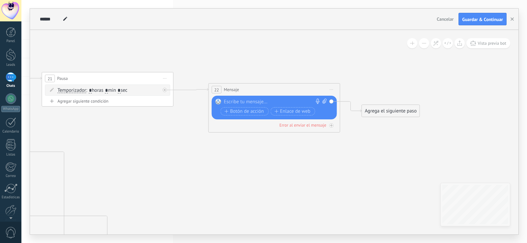
click at [268, 105] on div at bounding box center [273, 102] width 98 height 7
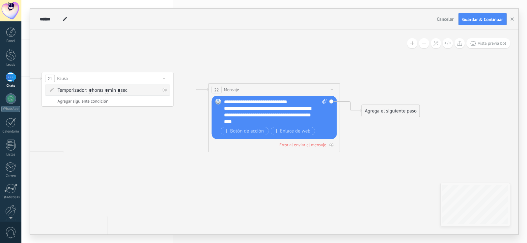
drag, startPoint x: 110, startPoint y: 92, endPoint x: 58, endPoint y: 76, distance: 53.7
click at [58, 76] on div "21 Pausa ***** Iniciar vista previa aquí Cambiar nombre Duplicar [GEOGRAPHIC_DA…" at bounding box center [108, 89] width 132 height 35
click at [108, 90] on input "*" at bounding box center [106, 90] width 3 height 5
drag, startPoint x: 115, startPoint y: 89, endPoint x: 109, endPoint y: 90, distance: 6.0
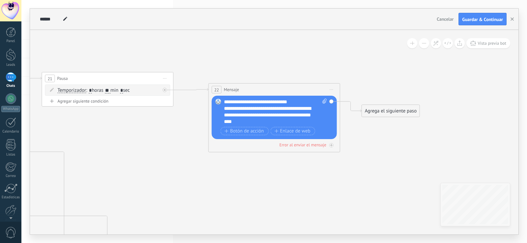
click at [109, 90] on span ": * horas ** min * sec" at bounding box center [108, 90] width 44 height 6
drag, startPoint x: 109, startPoint y: 90, endPoint x: 116, endPoint y: 90, distance: 6.3
click at [116, 90] on span ": * horas ** min * sec" at bounding box center [108, 90] width 44 height 6
type input "*"
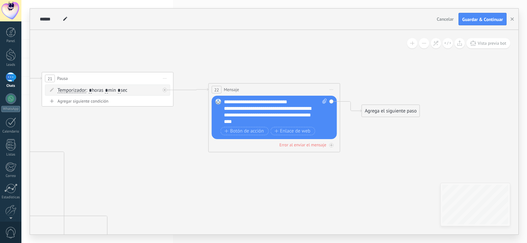
drag, startPoint x: 294, startPoint y: 86, endPoint x: 303, endPoint y: 75, distance: 14.5
click at [303, 84] on div "22 Mensaje ******* (a): Todos los contactos - canales seleccionados Todos los c…" at bounding box center [274, 90] width 131 height 12
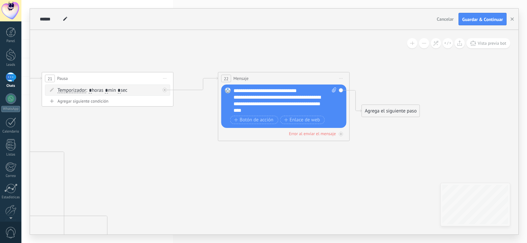
click at [388, 113] on div "Agrega el siguiente paso" at bounding box center [391, 111] width 58 height 11
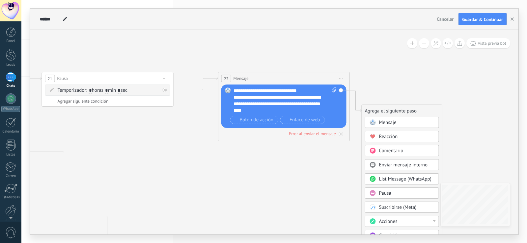
click at [387, 193] on span "Pausa" at bounding box center [385, 193] width 12 height 6
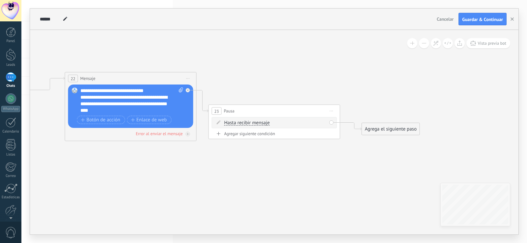
click at [231, 123] on span "Hasta recibir mensaje" at bounding box center [246, 122] width 45 height 5
click at [231, 123] on button "Hasta recibir mensaje" at bounding box center [262, 123] width 82 height 12
click at [330, 108] on span "Iniciar vista previa aquí Cambiar nombre Duplicar [GEOGRAPHIC_DATA]" at bounding box center [331, 111] width 11 height 10
drag, startPoint x: 346, startPoint y: 153, endPoint x: 323, endPoint y: 153, distance: 22.1
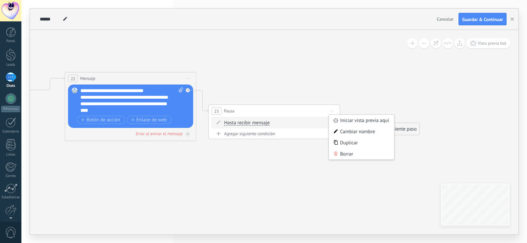
click at [345, 153] on div "Borrar" at bounding box center [361, 153] width 65 height 11
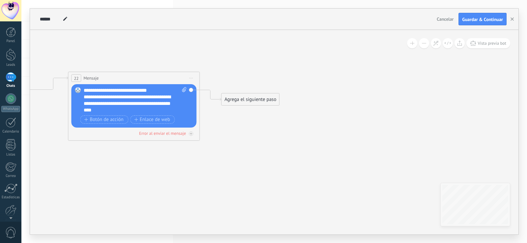
drag, startPoint x: 317, startPoint y: 153, endPoint x: 442, endPoint y: 71, distance: 149.4
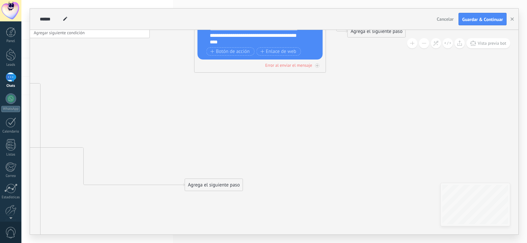
drag, startPoint x: 336, startPoint y: 128, endPoint x: 434, endPoint y: 204, distance: 123.6
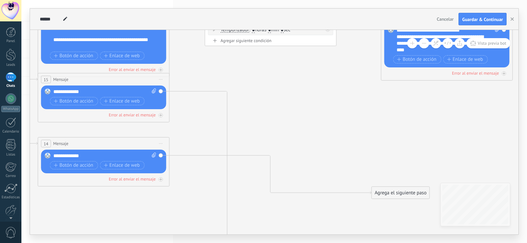
drag, startPoint x: 368, startPoint y: 142, endPoint x: 458, endPoint y: 89, distance: 105.0
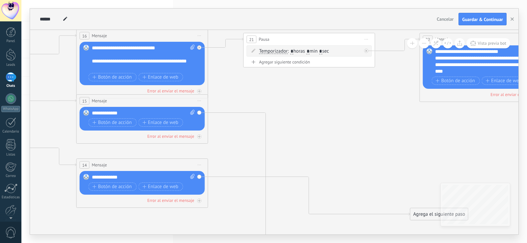
drag, startPoint x: 425, startPoint y: 133, endPoint x: 456, endPoint y: 133, distance: 31.3
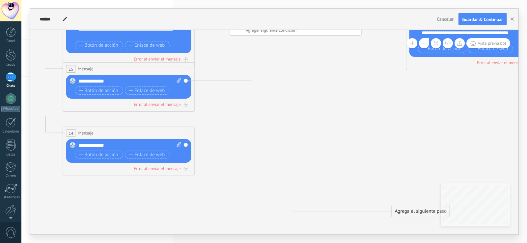
drag, startPoint x: 408, startPoint y: 179, endPoint x: 403, endPoint y: 208, distance: 29.4
click at [403, 208] on div "Agrega el siguiente paso" at bounding box center [421, 211] width 58 height 11
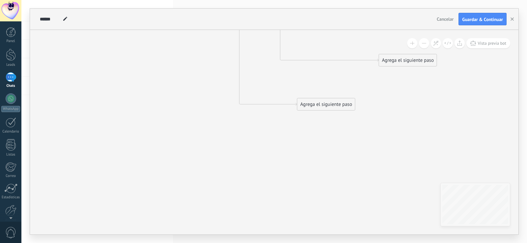
drag, startPoint x: 397, startPoint y: 171, endPoint x: 384, endPoint y: 20, distance: 150.9
click at [384, 20] on div "**********" at bounding box center [274, 122] width 488 height 226
drag, startPoint x: 331, startPoint y: 108, endPoint x: 353, endPoint y: 29, distance: 82.3
click at [353, 27] on div "**********" at bounding box center [274, 122] width 488 height 226
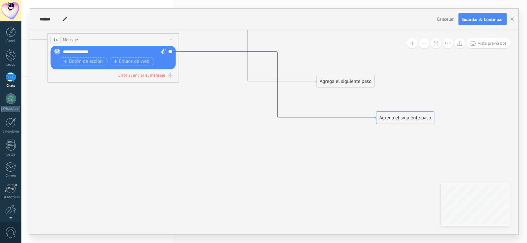
drag, startPoint x: 344, startPoint y: 101, endPoint x: 338, endPoint y: 180, distance: 79.5
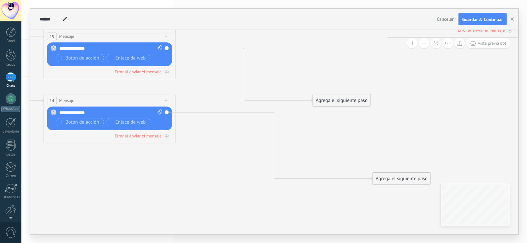
drag, startPoint x: 344, startPoint y: 124, endPoint x: 344, endPoint y: 98, distance: 26.7
click at [344, 98] on div "Agrega el siguiente paso" at bounding box center [342, 100] width 58 height 11
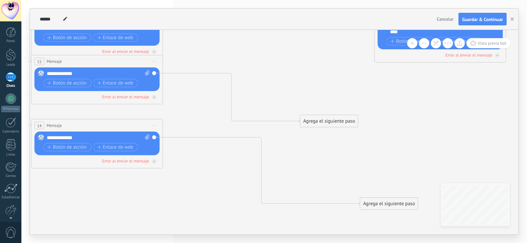
drag, startPoint x: 340, startPoint y: 144, endPoint x: 301, endPoint y: 190, distance: 60.5
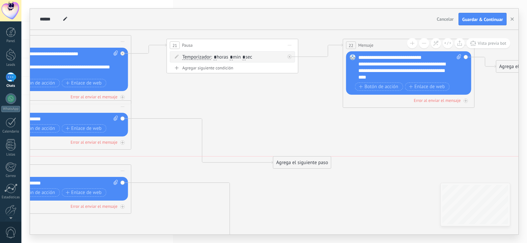
drag, startPoint x: 302, startPoint y: 164, endPoint x: 309, endPoint y: 161, distance: 7.7
click at [309, 161] on div "Agrega el siguiente paso" at bounding box center [302, 162] width 58 height 11
click at [309, 161] on div "Agrega el siguiente paso" at bounding box center [304, 162] width 58 height 11
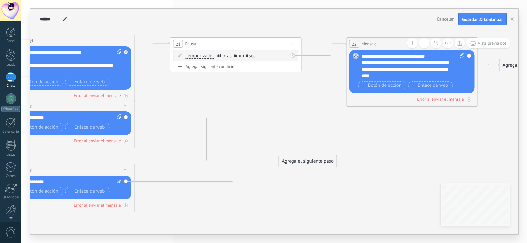
drag, startPoint x: 161, startPoint y: 55, endPoint x: 150, endPoint y: 58, distance: 11.3
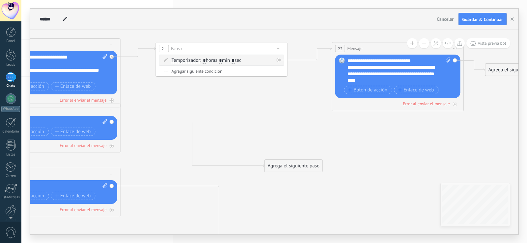
click at [276, 46] on span "Iniciar vista previa aquí Cambiar nombre Duplicar [GEOGRAPHIC_DATA]" at bounding box center [278, 49] width 11 height 10
click at [288, 76] on div "Duplicar" at bounding box center [308, 80] width 65 height 11
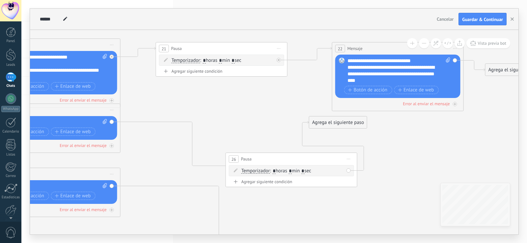
drag, startPoint x: 231, startPoint y: 105, endPoint x: 301, endPoint y: 159, distance: 88.6
click at [301, 159] on div "26 Pausa ***** Iniciar vista previa aquí Cambiar nombre Duplicar [GEOGRAPHIC_DA…" at bounding box center [291, 159] width 131 height 12
drag, startPoint x: 301, startPoint y: 194, endPoint x: 271, endPoint y: 170, distance: 37.7
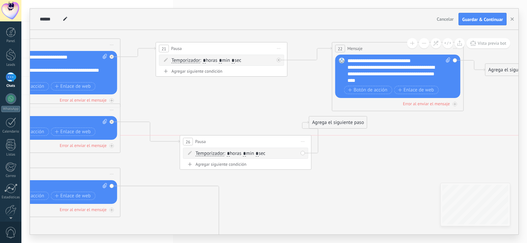
drag, startPoint x: 281, startPoint y: 160, endPoint x: 235, endPoint y: 142, distance: 49.2
click at [235, 142] on div "26 Pausa ***** Iniciar vista previa aquí Cambiar nombre Duplicar [GEOGRAPHIC_DA…" at bounding box center [245, 142] width 131 height 12
drag, startPoint x: 328, startPoint y: 124, endPoint x: 361, endPoint y: 68, distance: 65.1
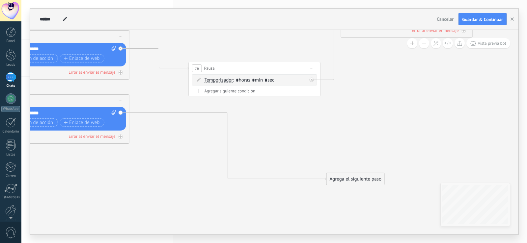
drag, startPoint x: 362, startPoint y: 178, endPoint x: 373, endPoint y: 88, distance: 90.5
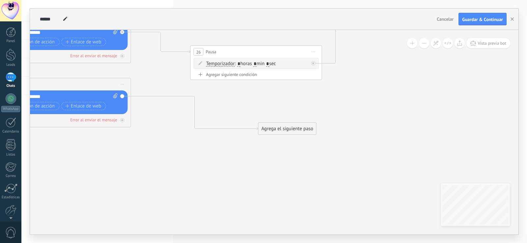
drag, startPoint x: 352, startPoint y: 164, endPoint x: 282, endPoint y: 130, distance: 77.6
click at [282, 130] on div "Agrega el siguiente paso" at bounding box center [287, 128] width 58 height 11
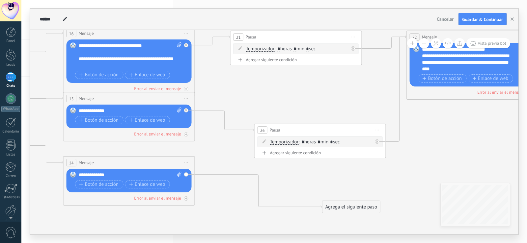
drag, startPoint x: 284, startPoint y: 103, endPoint x: 348, endPoint y: 182, distance: 101.0
drag, startPoint x: 349, startPoint y: 207, endPoint x: 323, endPoint y: 127, distance: 84.6
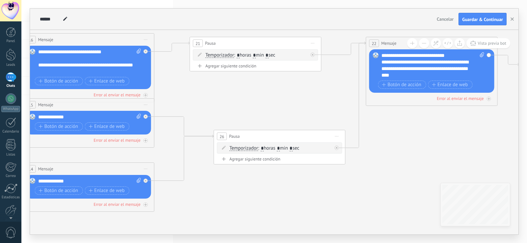
drag, startPoint x: 360, startPoint y: 196, endPoint x: 352, endPoint y: 197, distance: 8.6
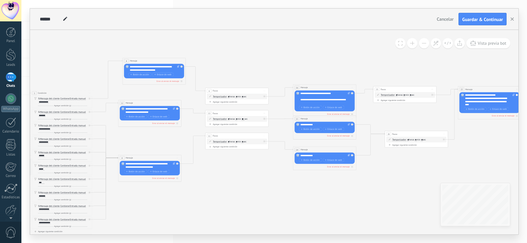
drag, startPoint x: 326, startPoint y: 196, endPoint x: 320, endPoint y: 170, distance: 26.7
click at [429, 165] on icon at bounding box center [229, 114] width 796 height 270
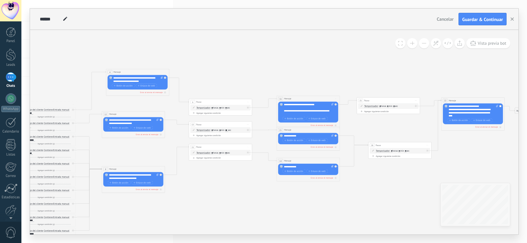
drag, startPoint x: 244, startPoint y: 190, endPoint x: 225, endPoint y: 188, distance: 19.2
click at [225, 188] on icon at bounding box center [213, 125] width 796 height 270
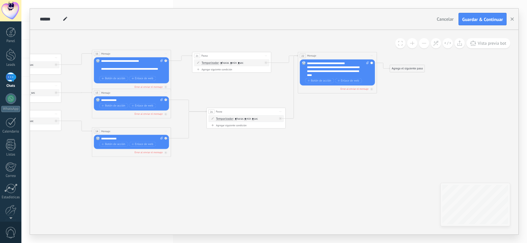
drag, startPoint x: 261, startPoint y: 196, endPoint x: 70, endPoint y: 173, distance: 191.9
click at [60, 174] on icon at bounding box center [12, 87] width 995 height 338
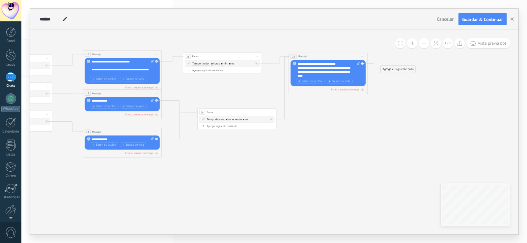
drag, startPoint x: 315, startPoint y: 170, endPoint x: 312, endPoint y: 207, distance: 37.0
click at [312, 207] on icon at bounding box center [3, 87] width 995 height 338
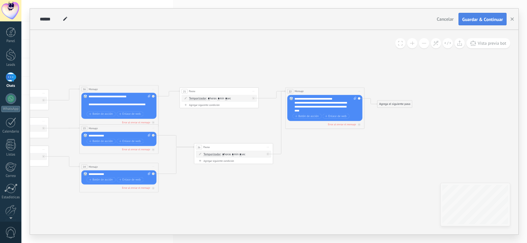
click at [476, 20] on span "Guardar & Continuar" at bounding box center [482, 19] width 41 height 5
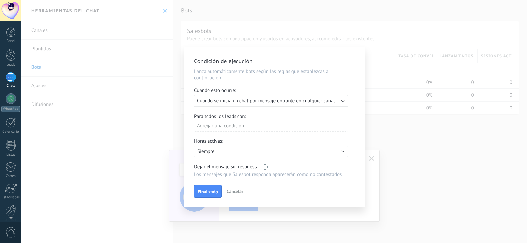
click at [253, 152] on p "Siempre" at bounding box center [254, 151] width 115 height 6
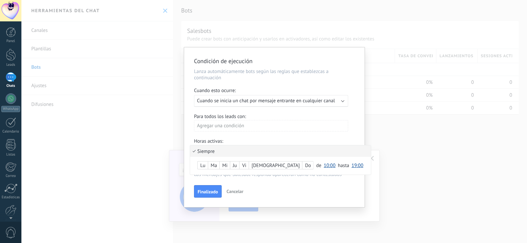
click at [253, 152] on li "Siempre" at bounding box center [280, 151] width 181 height 12
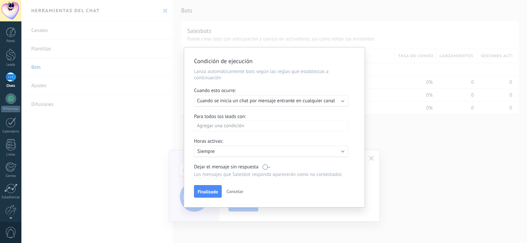
click at [266, 102] on span "Cuando se inicia un chat por mensaje entrante en cualquier canal" at bounding box center [266, 101] width 138 height 6
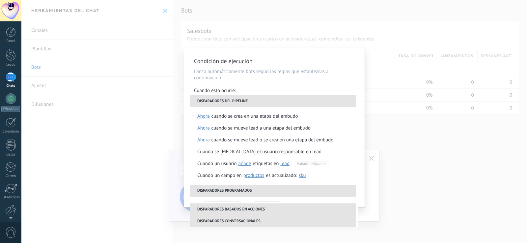
click at [238, 96] on li "Disparadores del pipeline" at bounding box center [273, 101] width 166 height 12
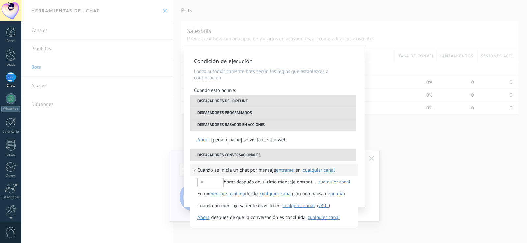
scroll to position [78, 0]
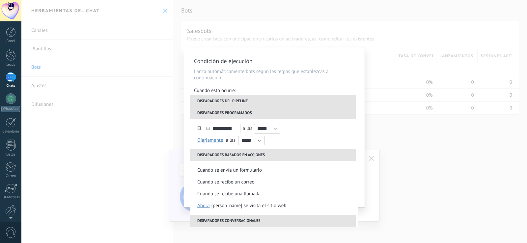
click at [421, 162] on div "**********" at bounding box center [273, 121] width 505 height 243
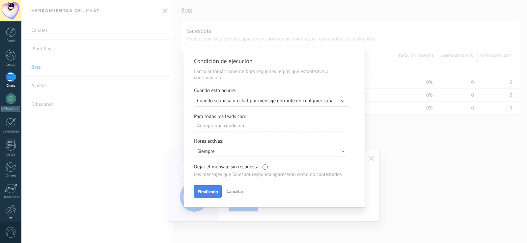
click at [210, 190] on span "Finalizado" at bounding box center [207, 192] width 20 height 5
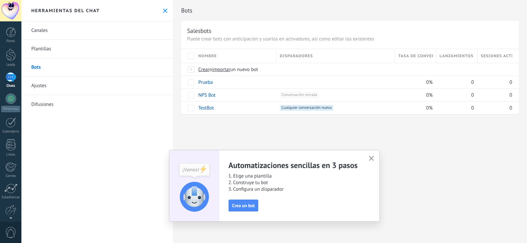
drag, startPoint x: 267, startPoint y: 162, endPoint x: 249, endPoint y: 140, distance: 27.4
click at [249, 140] on div "Bots Salesbots Puede crear bots con anticipación y usarlos en activadores, así …" at bounding box center [350, 121] width 354 height 243
click at [249, 136] on div "Bots Salesbots Puede crear bots con anticipación y usarlos en activadores, así …" at bounding box center [350, 121] width 354 height 243
click at [372, 159] on use "button" at bounding box center [371, 158] width 5 height 5
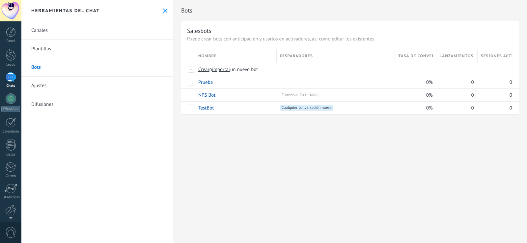
drag, startPoint x: 279, startPoint y: 113, endPoint x: 332, endPoint y: 126, distance: 55.3
click at [417, 123] on div "Bots Salesbots Puede crear bots con anticipación y usarlos en activadores, así …" at bounding box center [350, 64] width 354 height 128
click at [12, 101] on div at bounding box center [11, 98] width 11 height 11
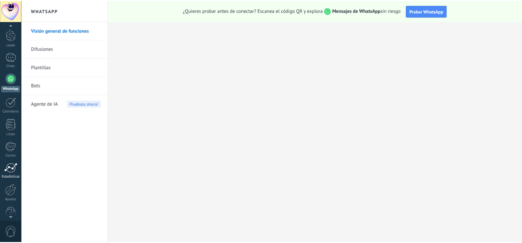
scroll to position [31, 0]
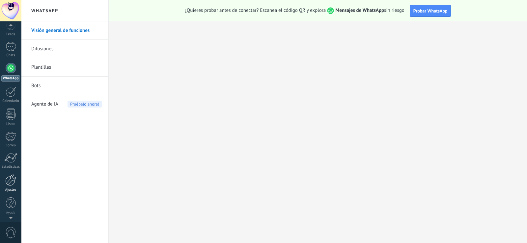
click at [12, 187] on link "Ajustes" at bounding box center [10, 183] width 21 height 18
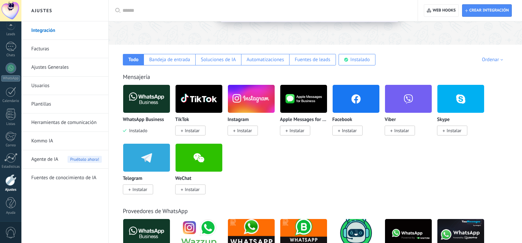
scroll to position [99, 0]
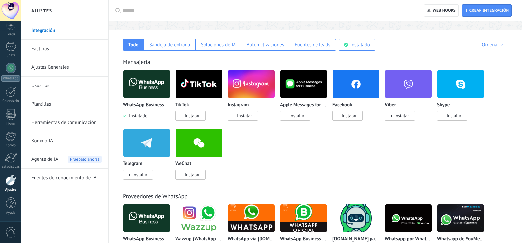
click at [315, 164] on div "WhatsApp Business Instalado TikTok Instalar Instagram Instalar Apple Messages f…" at bounding box center [319, 129] width 392 height 118
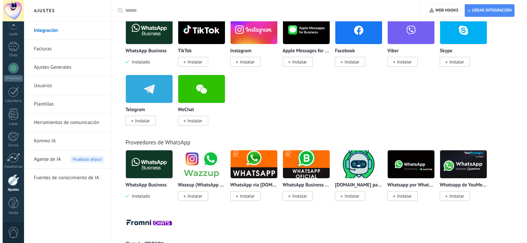
scroll to position [165, 0]
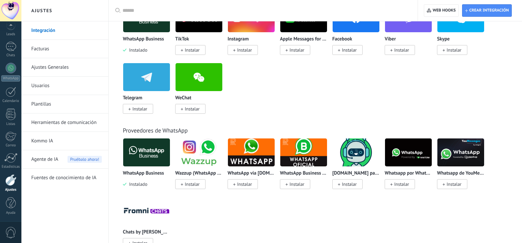
click at [188, 183] on span "Instalar" at bounding box center [192, 184] width 15 height 6
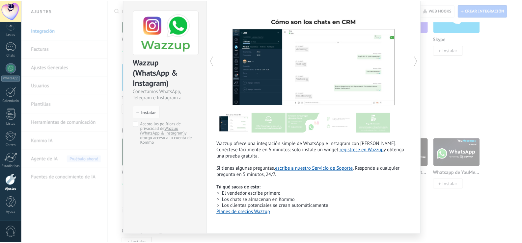
scroll to position [0, 0]
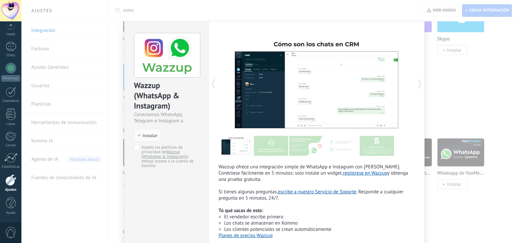
click at [413, 81] on div "Wazzup ofrece una integración simple de WhatsApp e Instagram con [PERSON_NAME].…" at bounding box center [316, 139] width 216 height 237
click at [140, 136] on span "Instalar" at bounding box center [148, 135] width 20 height 5
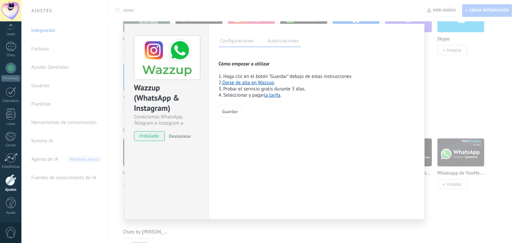
click at [280, 42] on label "Autorizaciones" at bounding box center [283, 42] width 34 height 10
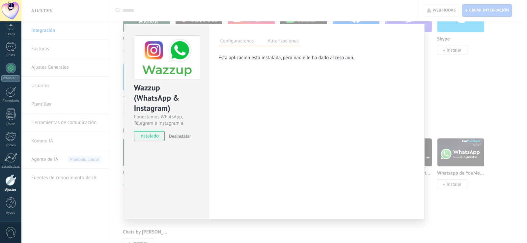
click at [240, 43] on label "Configuraciones" at bounding box center [237, 42] width 37 height 10
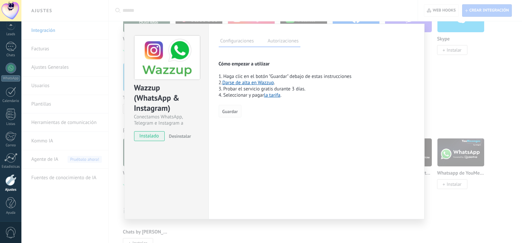
click at [229, 114] on span "Guardar" at bounding box center [229, 111] width 15 height 5
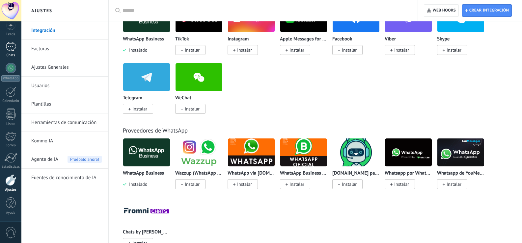
click at [17, 44] on link "Chats" at bounding box center [10, 50] width 21 height 16
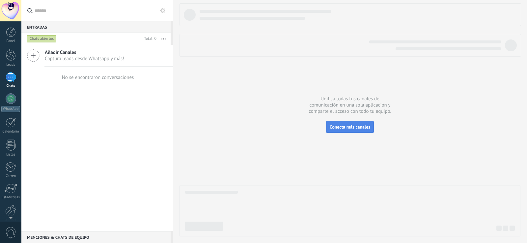
click at [342, 125] on span "Conecta más canales" at bounding box center [349, 127] width 40 height 6
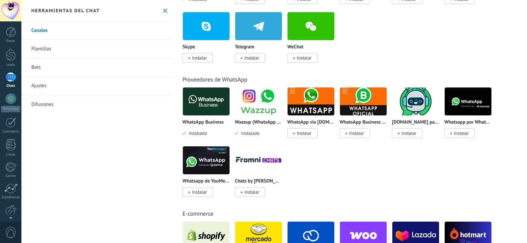
scroll to position [197, 0]
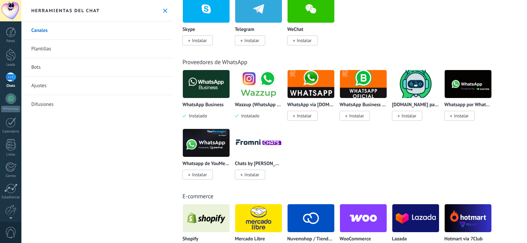
click at [263, 84] on img at bounding box center [258, 84] width 47 height 32
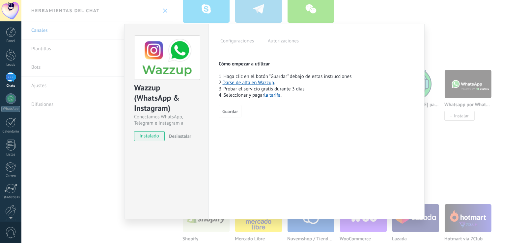
click at [285, 41] on label "Autorizaciones" at bounding box center [283, 42] width 34 height 10
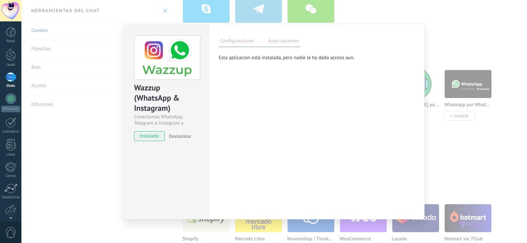
click at [232, 39] on label "Configuraciones" at bounding box center [237, 42] width 37 height 10
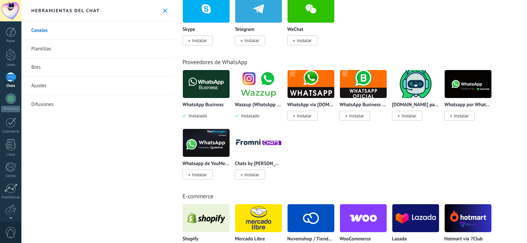
click at [15, 77] on div at bounding box center [11, 77] width 11 height 10
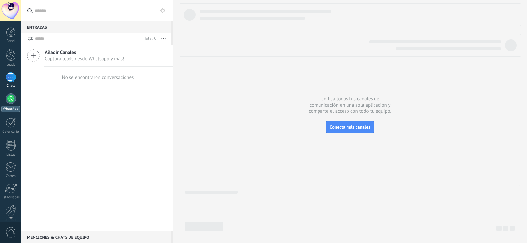
click at [4, 108] on div "WhatsApp" at bounding box center [10, 109] width 19 height 6
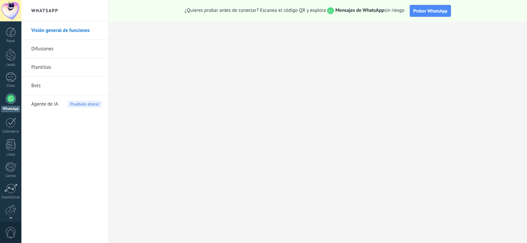
click at [34, 87] on link "Bots" at bounding box center [66, 86] width 70 height 18
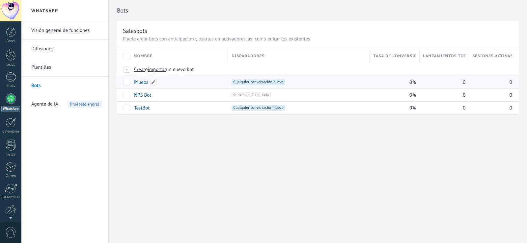
click at [142, 81] on link "Prueba" at bounding box center [141, 82] width 14 height 6
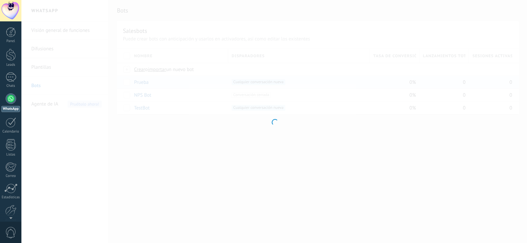
type input "******"
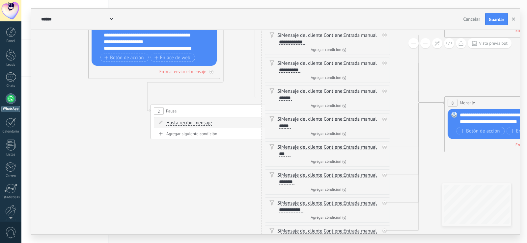
drag, startPoint x: 203, startPoint y: 167, endPoint x: 50, endPoint y: 64, distance: 184.1
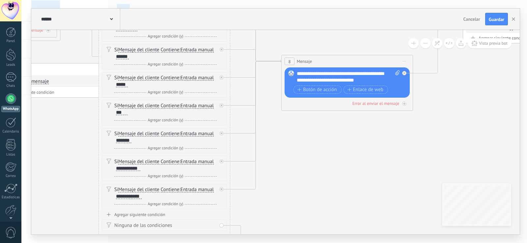
drag, startPoint x: 163, startPoint y: 157, endPoint x: 0, endPoint y: 116, distance: 168.1
click at [0, 116] on body ".abecls-1,.abecls-2{fill-rule:evenodd}.abecls-2{fill:#fff} .abhcls-1{fill:none}…" at bounding box center [263, 121] width 527 height 243
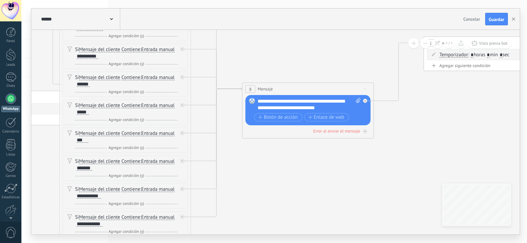
drag, startPoint x: 374, startPoint y: 133, endPoint x: 235, endPoint y: 171, distance: 143.8
click at [241, 176] on icon at bounding box center [444, 78] width 1601 height 724
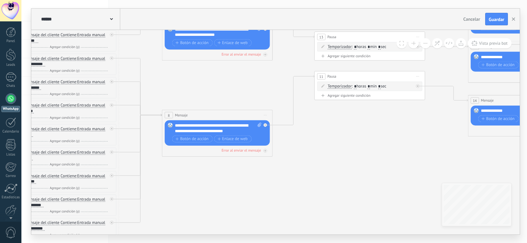
drag, startPoint x: 373, startPoint y: 167, endPoint x: 68, endPoint y: 166, distance: 305.1
click at [68, 166] on icon at bounding box center [332, 106] width 1345 height 608
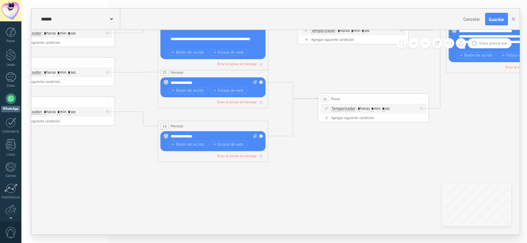
drag, startPoint x: 257, startPoint y: 171, endPoint x: 168, endPoint y: 186, distance: 90.5
click at [168, 186] on icon at bounding box center [46, 131] width 1393 height 608
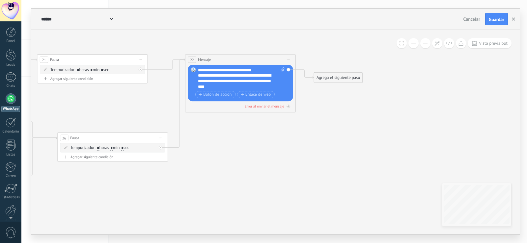
drag, startPoint x: 249, startPoint y: 164, endPoint x: 77, endPoint y: 188, distance: 173.9
click at [330, 82] on div "Agrega el siguiente paso" at bounding box center [338, 77] width 48 height 9
